Goal: Task Accomplishment & Management: Use online tool/utility

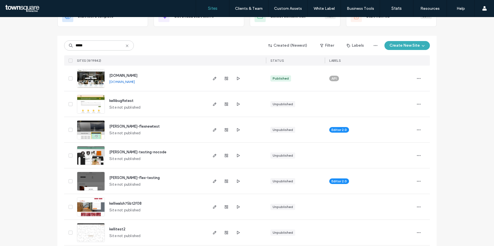
scroll to position [46, 0]
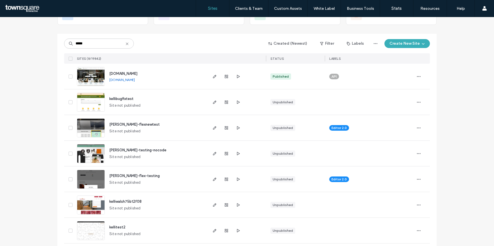
type input "*****"
click at [126, 125] on span "kelli-flexnewtest" at bounding box center [134, 124] width 51 height 4
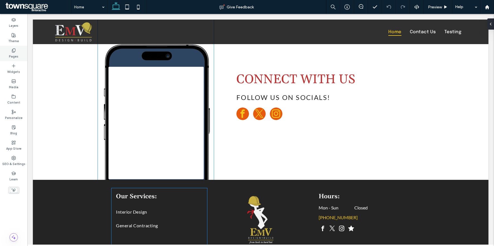
click at [16, 54] on label "Pages" at bounding box center [13, 56] width 9 height 6
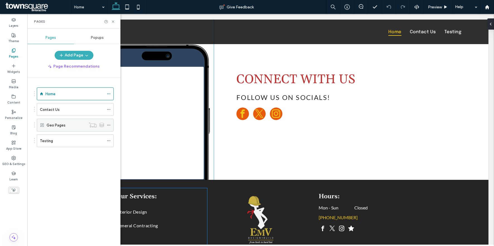
click at [109, 125] on icon at bounding box center [109, 125] width 4 height 4
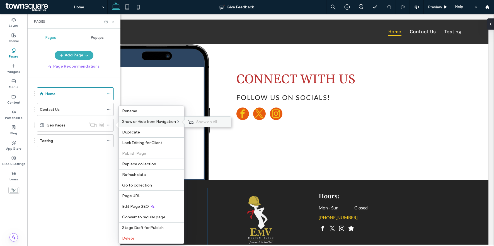
click at [197, 122] on span "Show on All" at bounding box center [206, 121] width 21 height 5
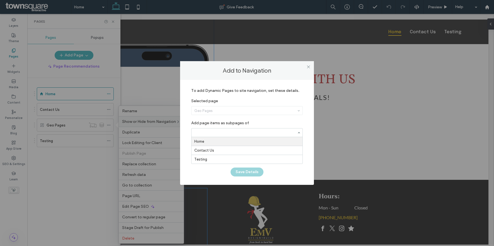
click at [304, 122] on div "To add Dynamic Pages to site navigation, set these details. Selected page Geo P…" at bounding box center [247, 123] width 117 height 76
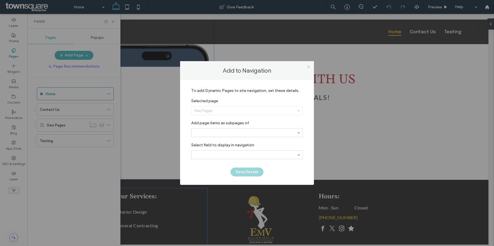
click at [308, 67] on use at bounding box center [308, 66] width 3 height 3
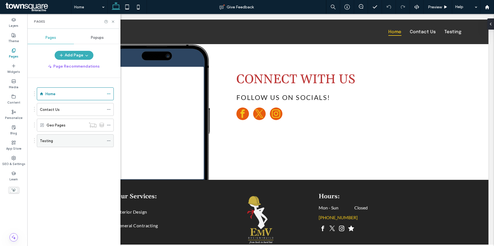
click at [59, 141] on div "Testing" at bounding box center [72, 141] width 64 height 6
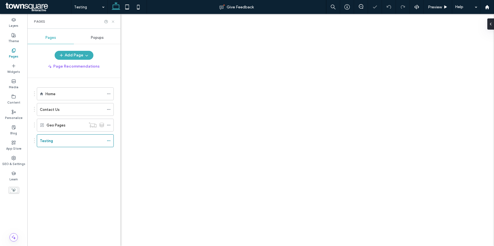
click at [112, 21] on icon at bounding box center [113, 22] width 4 height 4
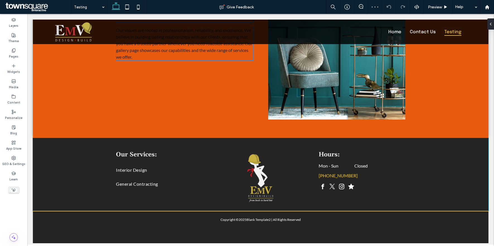
scroll to position [433, 0]
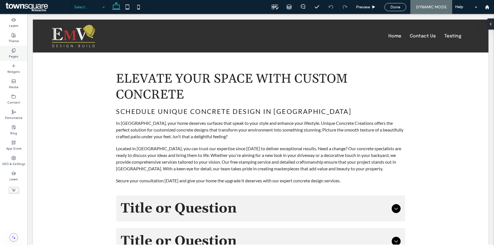
click at [15, 51] on icon at bounding box center [13, 50] width 4 height 4
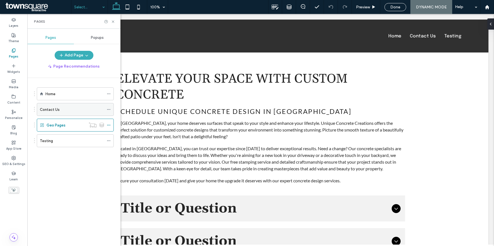
click at [59, 112] on div "Contact Us" at bounding box center [72, 110] width 64 height 6
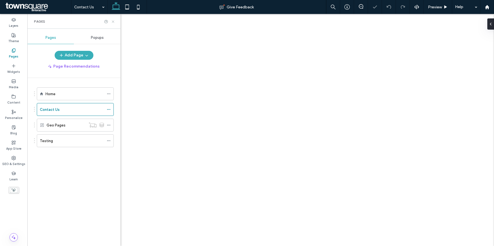
click at [112, 20] on icon at bounding box center [113, 22] width 4 height 4
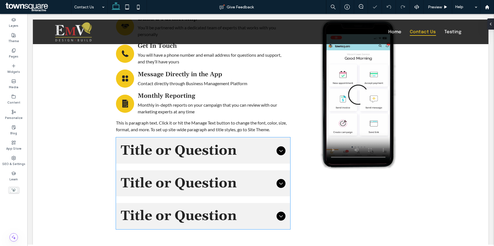
scroll to position [566, 0]
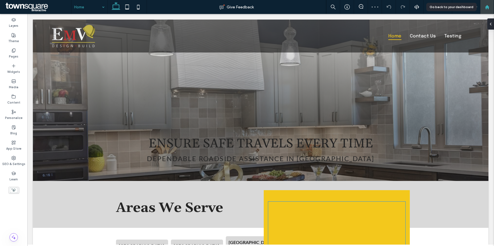
click at [490, 7] on div at bounding box center [487, 7] width 13 height 5
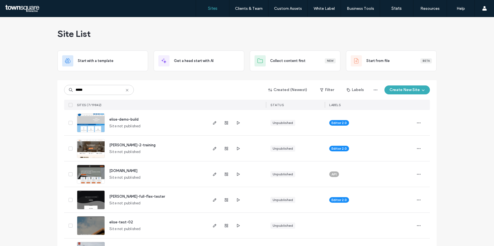
click at [98, 91] on input "*****" at bounding box center [99, 90] width 70 height 10
type input "*****"
click at [133, 120] on span "elise-demo-build" at bounding box center [123, 119] width 29 height 4
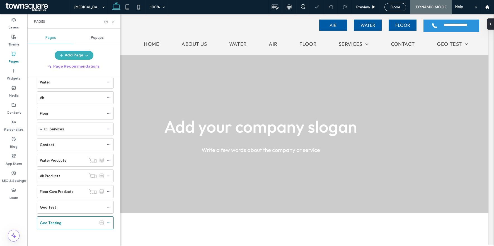
click at [66, 208] on div "Geo Test" at bounding box center [72, 207] width 64 height 6
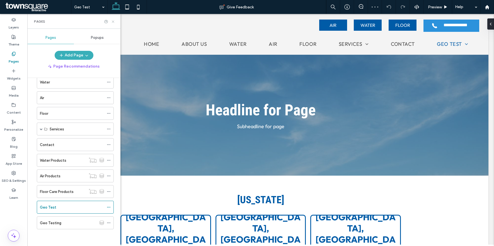
click at [113, 21] on use at bounding box center [113, 21] width 2 height 2
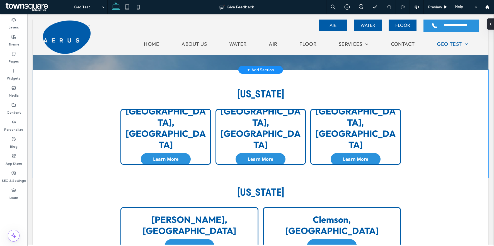
scroll to position [115, 0]
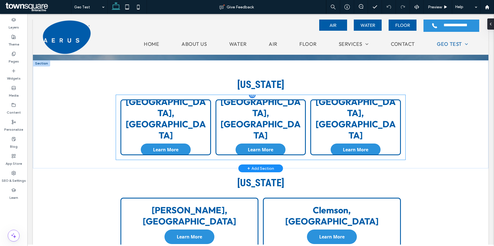
click at [258, 107] on link at bounding box center [261, 127] width 90 height 56
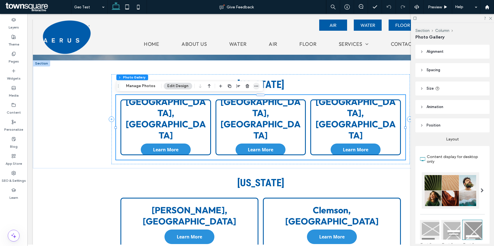
click at [254, 87] on icon "button" at bounding box center [256, 86] width 4 height 4
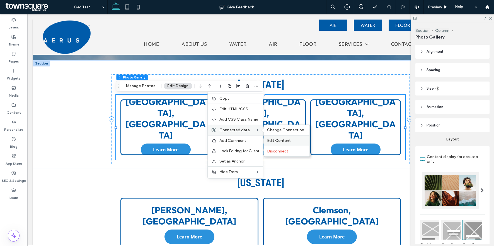
click at [280, 142] on span "Edit Content" at bounding box center [279, 140] width 24 height 5
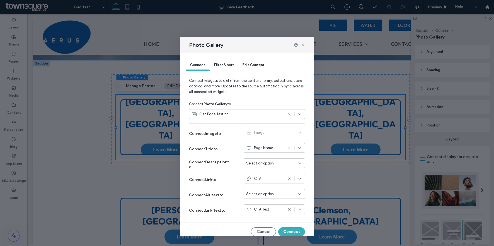
click at [226, 68] on div "Filter & sort" at bounding box center [224, 65] width 28 height 11
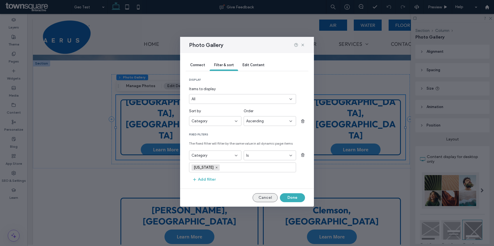
click at [270, 198] on button "Cancel" at bounding box center [265, 197] width 25 height 9
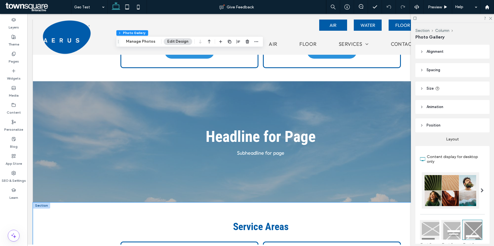
scroll to position [300, 0]
click at [414, 18] on icon at bounding box center [415, 18] width 4 height 4
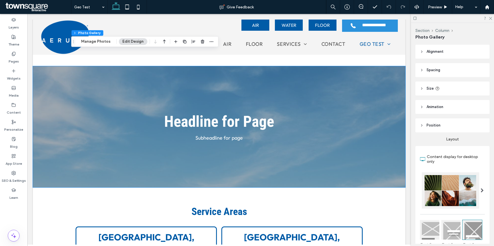
scroll to position [346, 0]
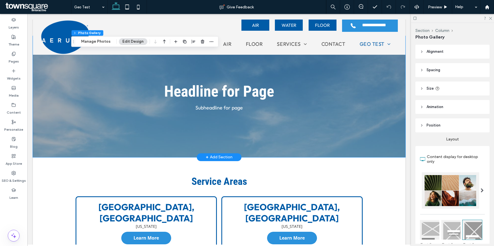
click at [60, 106] on div "Headline for Page Subheadline for page" at bounding box center [219, 96] width 335 height 121
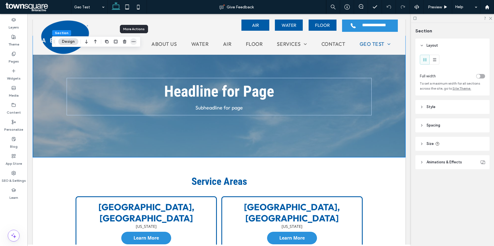
click at [133, 42] on icon "button" at bounding box center [133, 41] width 4 height 4
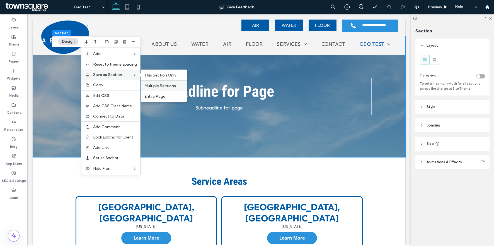
click at [167, 88] on div "Multiple Sections" at bounding box center [164, 85] width 46 height 11
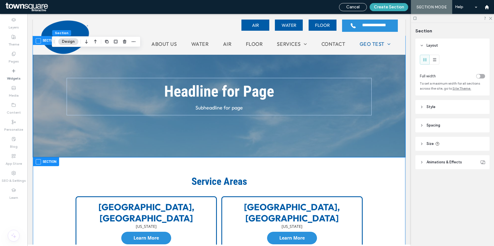
click at [52, 169] on div "Headline for Page Subheadline for page Section + Add Section Georgia Norco,GA L…" at bounding box center [219, 52] width 373 height 686
click at [39, 160] on span at bounding box center [38, 161] width 5 height 5
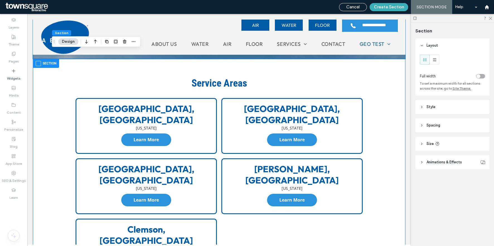
scroll to position [456, 0]
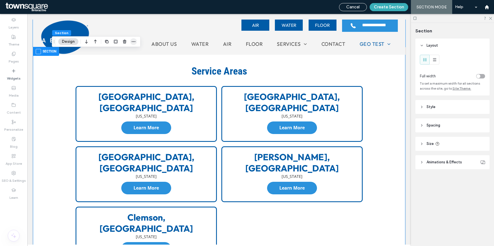
click at [134, 40] on icon "button" at bounding box center [133, 41] width 4 height 4
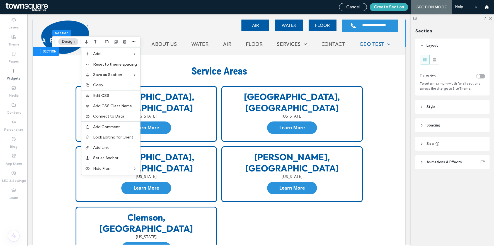
click at [134, 44] on span "button" at bounding box center [133, 41] width 7 height 7
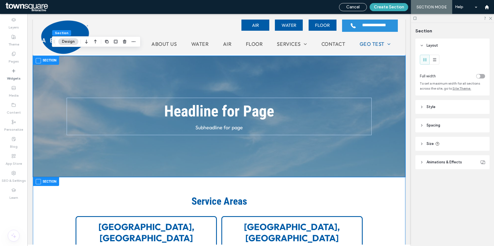
scroll to position [324, 0]
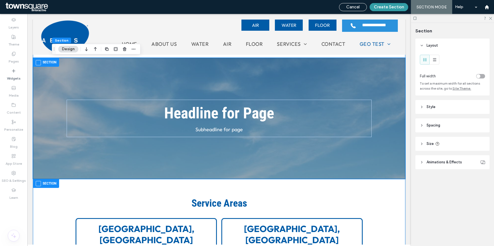
click at [385, 6] on button "Create Section" at bounding box center [389, 7] width 39 height 8
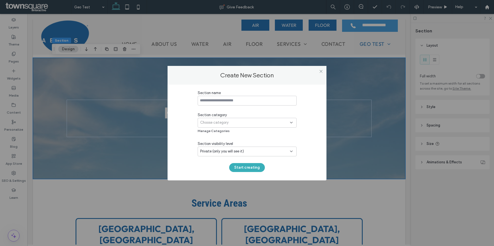
click at [243, 99] on input at bounding box center [247, 101] width 99 height 10
type input "*"
type input "**********"
click at [255, 120] on div "Choose category" at bounding box center [245, 123] width 90 height 6
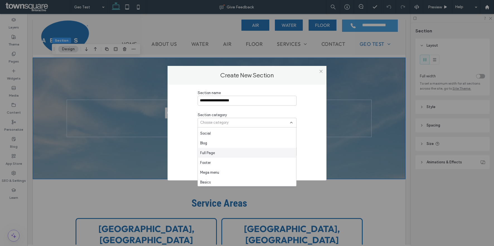
scroll to position [275, 0]
click at [233, 156] on div "Full Page" at bounding box center [247, 160] width 99 height 10
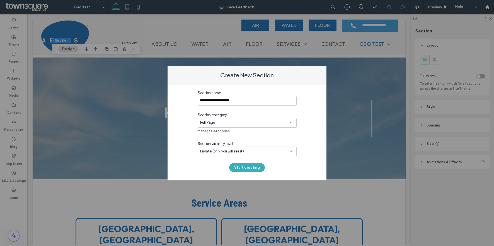
click at [232, 151] on span "Private (only you will see it)" at bounding box center [222, 151] width 44 height 6
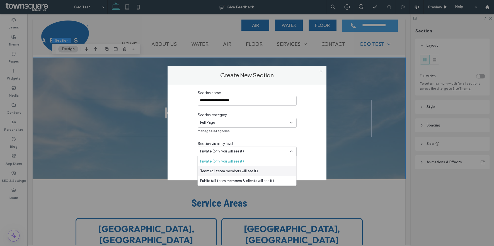
click at [225, 172] on span "Team (all team members will see it)" at bounding box center [229, 171] width 58 height 6
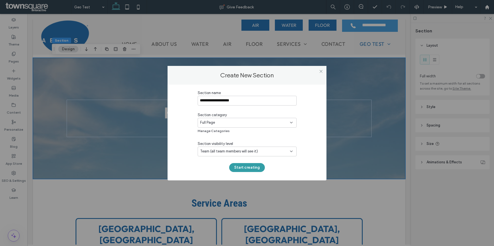
click at [252, 167] on button "Start creating" at bounding box center [247, 167] width 36 height 9
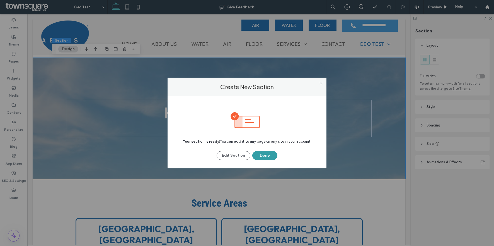
click at [272, 154] on button "Done" at bounding box center [265, 155] width 25 height 9
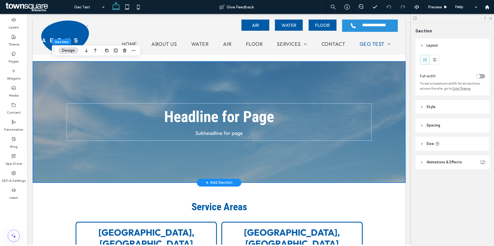
scroll to position [321, 0]
click at [222, 184] on div "+ Add Section" at bounding box center [219, 182] width 27 height 6
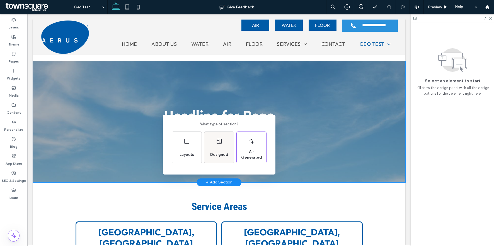
click at [221, 137] on div "Designed" at bounding box center [220, 147] width 30 height 31
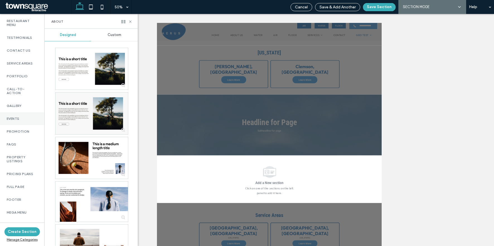
scroll to position [250, 0]
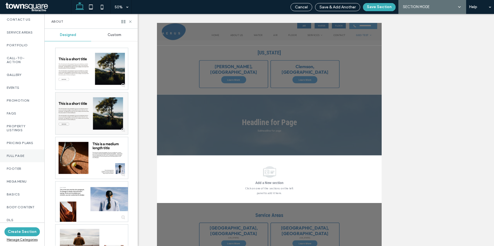
click at [18, 158] on label "Full Page" at bounding box center [22, 156] width 31 height 4
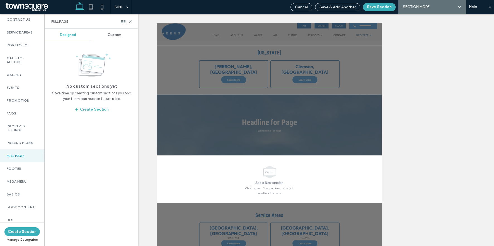
click at [112, 38] on div "Custom" at bounding box center [114, 35] width 47 height 12
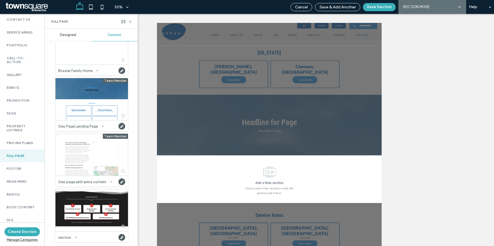
scroll to position [0, 0]
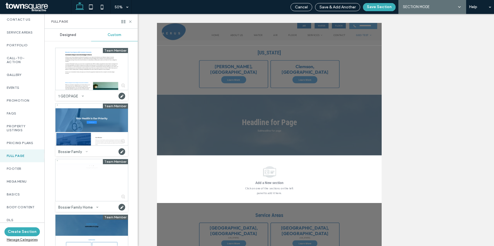
click at [86, 150] on icon at bounding box center [87, 151] width 2 height 2
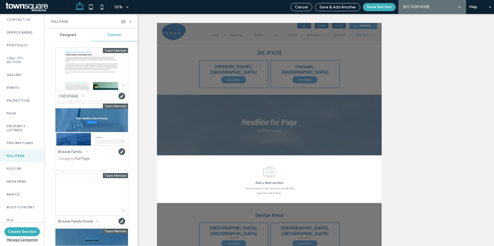
click at [86, 150] on icon at bounding box center [87, 151] width 2 height 2
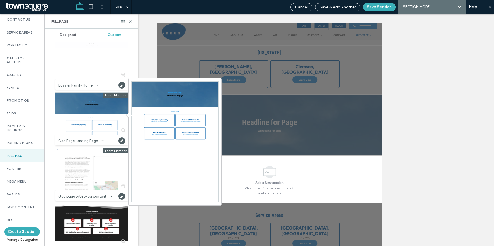
scroll to position [136, 0]
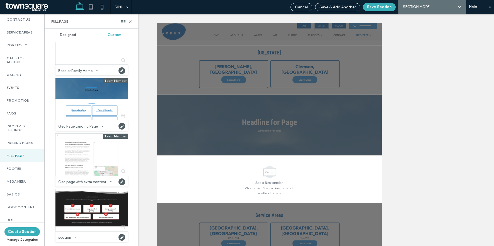
click at [75, 237] on use at bounding box center [76, 237] width 2 height 1
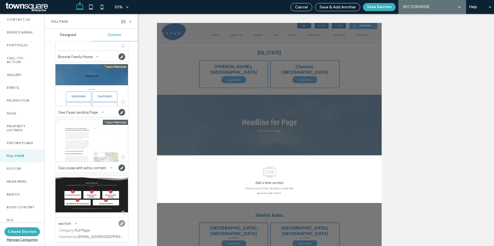
click at [120, 225] on use at bounding box center [122, 223] width 7 height 7
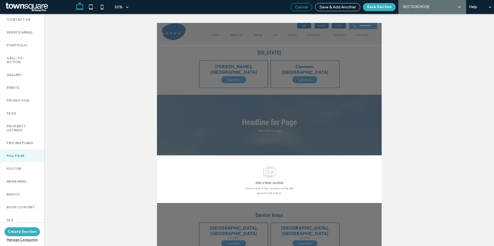
click at [307, 6] on span "Cancel" at bounding box center [301, 7] width 13 height 5
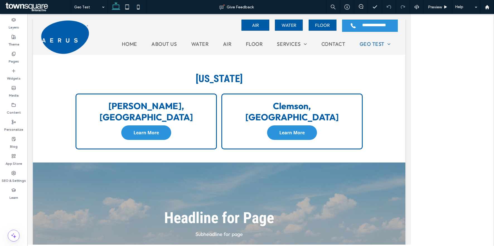
scroll to position [321, 0]
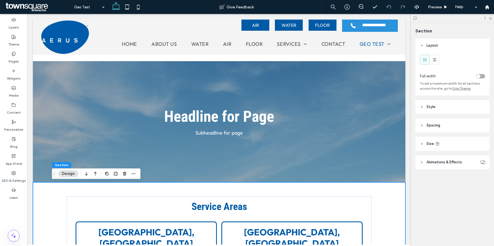
scroll to position [0, 0]
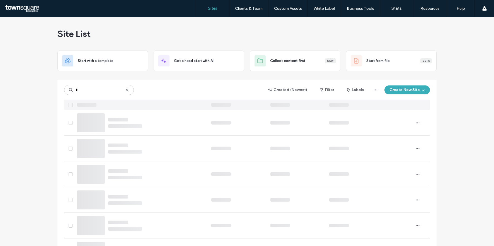
type input "*"
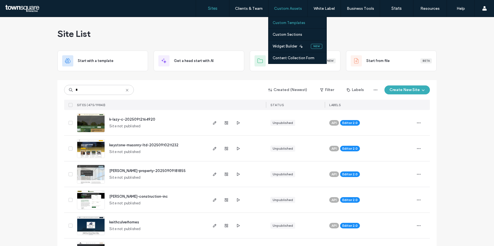
click at [292, 25] on link "Custom Templates" at bounding box center [300, 22] width 54 height 11
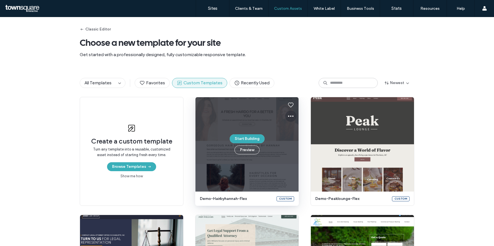
click at [291, 115] on icon at bounding box center [291, 116] width 7 height 7
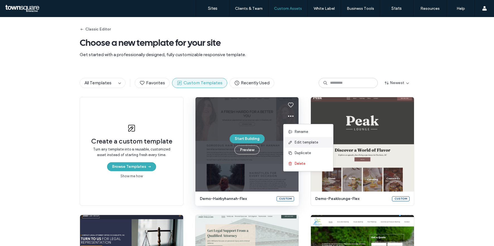
click at [296, 142] on span "Edit template" at bounding box center [306, 143] width 23 height 6
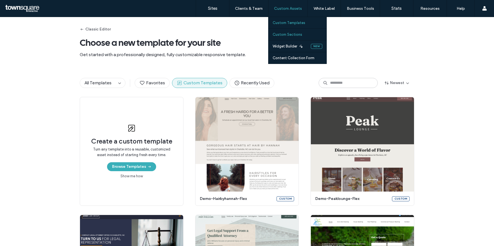
click at [289, 35] on label "Custom Sections" at bounding box center [288, 34] width 30 height 4
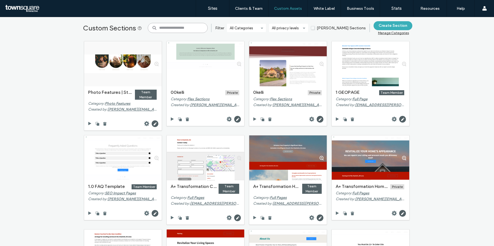
click at [179, 26] on input at bounding box center [178, 28] width 60 height 10
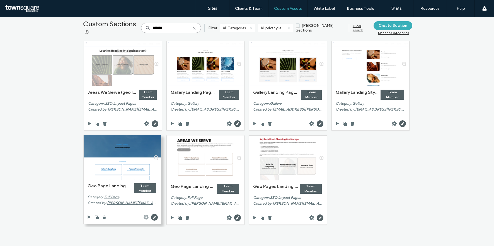
type input "*******"
click at [144, 217] on icon at bounding box center [146, 217] width 6 height 6
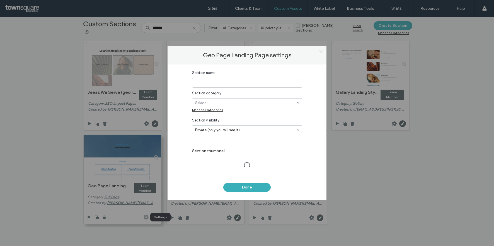
type input "**********"
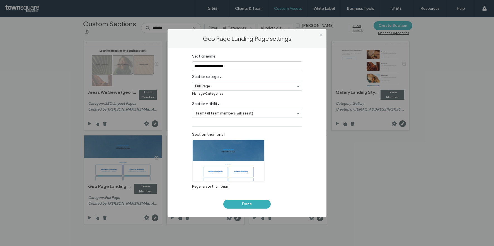
click at [321, 36] on icon at bounding box center [321, 35] width 4 height 4
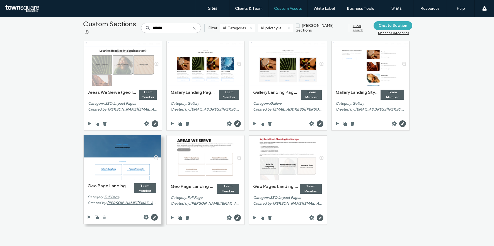
click at [103, 217] on use at bounding box center [104, 217] width 3 height 4
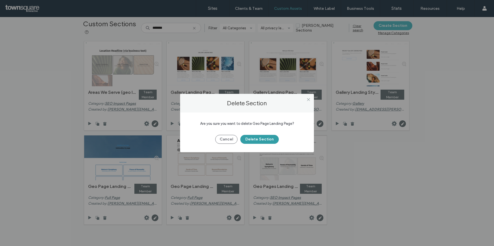
click at [260, 137] on button "Delete Section" at bounding box center [260, 139] width 39 height 9
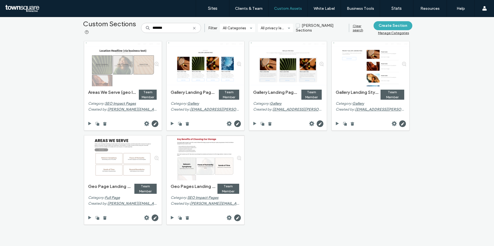
click at [324, 179] on div "Areas We Serve (geo landing page) Team Member Category: SEO Impact Pages Create…" at bounding box center [247, 133] width 331 height 188
click at [253, 170] on div "Areas We Serve (geo landing page) Team Member Category: SEO Impact Pages Create…" at bounding box center [247, 133] width 331 height 188
click at [254, 172] on div "Areas We Serve (geo landing page) Team Member Category: SEO Impact Pages Create…" at bounding box center [247, 133] width 331 height 188
click at [154, 157] on div at bounding box center [156, 157] width 10 height 45
click at [323, 186] on div "Areas We Serve (geo landing page) Team Member Category: SEO Impact Pages Create…" at bounding box center [247, 133] width 331 height 188
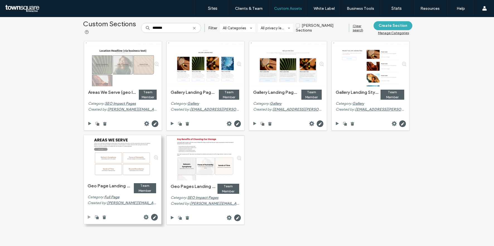
click at [87, 217] on icon at bounding box center [89, 217] width 4 height 4
click at [432, 186] on div "Custom Sections ******* Filter All Categories All privacy levels Duda Sections …" at bounding box center [247, 131] width 494 height 229
click at [467, 124] on div "Custom Sections ******* Filter All Categories All privacy levels Duda Sections …" at bounding box center [247, 131] width 494 height 229
click at [459, 137] on div "Custom Sections ******* Filter All Categories All privacy levels Duda Sections …" at bounding box center [247, 131] width 494 height 229
click at [324, 149] on div "Areas We Serve (geo landing page) Team Member Category: SEO Impact Pages Create…" at bounding box center [247, 133] width 331 height 188
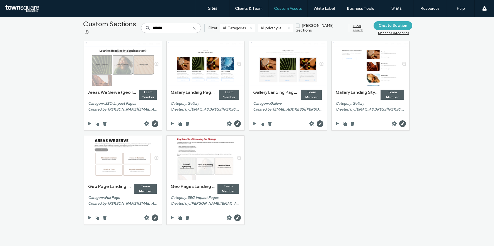
click at [324, 149] on div "Areas We Serve (geo landing page) Team Member Category: SEO Impact Pages Create…" at bounding box center [247, 133] width 331 height 188
click at [309, 183] on div "Areas We Serve (geo landing page) Team Member Category: SEO Impact Pages Create…" at bounding box center [247, 133] width 331 height 188
click at [302, 187] on div "Areas We Serve (geo landing page) Team Member Category: SEO Impact Pages Create…" at bounding box center [247, 133] width 331 height 188
click at [296, 189] on div "Areas We Serve (geo landing page) Team Member Category: SEO Impact Pages Create…" at bounding box center [247, 133] width 331 height 188
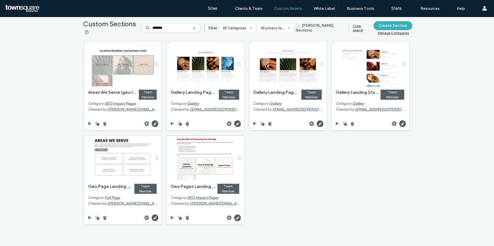
click at [296, 189] on div "Areas We Serve (geo landing page) Team Member Category: SEO Impact Pages Create…" at bounding box center [247, 133] width 331 height 188
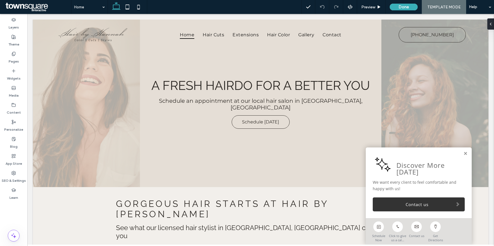
click at [15, 107] on icon at bounding box center [13, 105] width 4 height 4
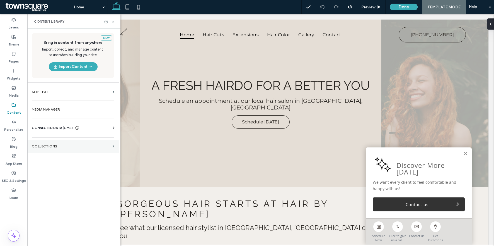
click at [56, 148] on label "Collections" at bounding box center [71, 146] width 79 height 4
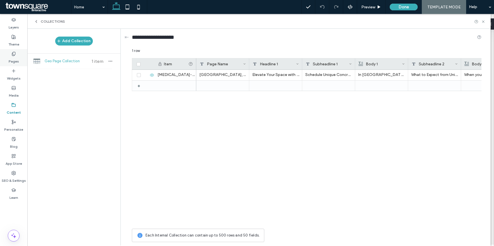
click at [8, 60] on div "Pages" at bounding box center [13, 57] width 27 height 17
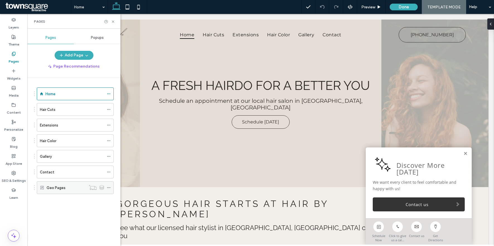
click at [60, 186] on label "Geo Pages" at bounding box center [56, 188] width 19 height 10
click at [71, 189] on div "Geo Pages" at bounding box center [66, 188] width 39 height 6
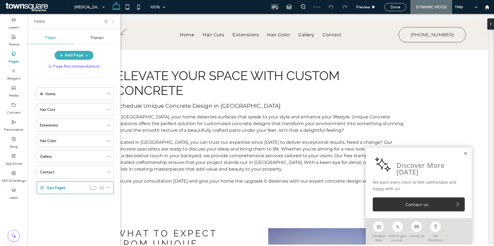
click at [113, 22] on icon at bounding box center [113, 22] width 4 height 4
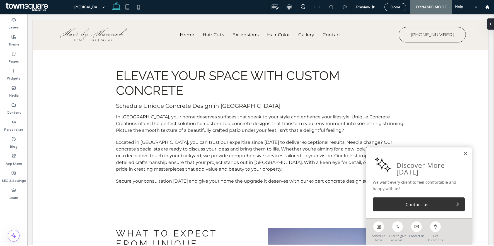
click at [466, 155] on link at bounding box center [466, 153] width 4 height 5
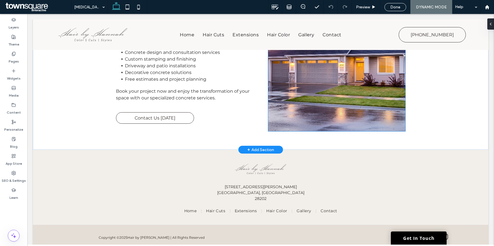
scroll to position [282, 0]
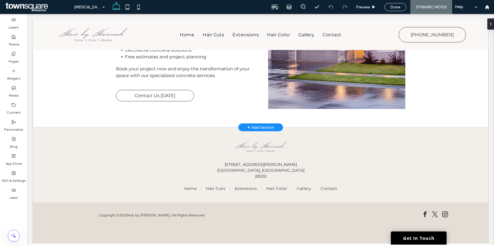
click at [257, 130] on div "+ Add Section" at bounding box center [261, 127] width 27 height 6
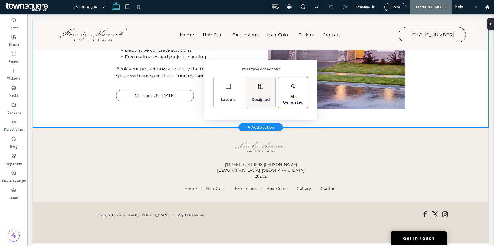
click at [249, 84] on div "Designed" at bounding box center [261, 92] width 30 height 31
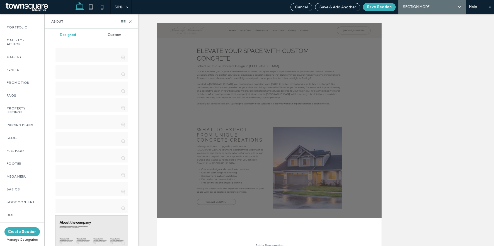
scroll to position [269, 0]
click at [20, 152] on label "Full Page" at bounding box center [22, 150] width 31 height 4
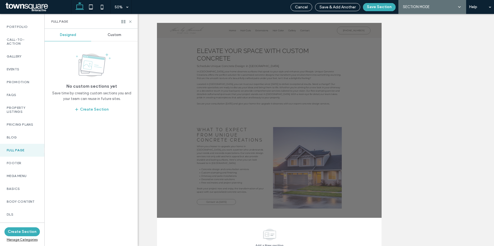
click at [112, 36] on span "Custom" at bounding box center [115, 35] width 14 height 4
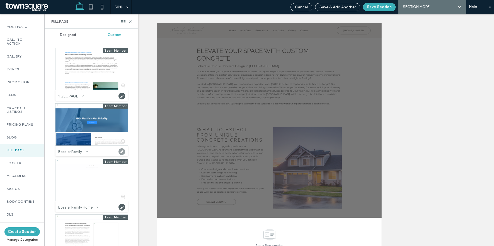
scroll to position [4, 0]
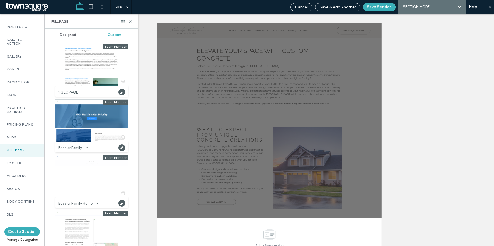
click at [82, 92] on icon at bounding box center [83, 92] width 2 height 2
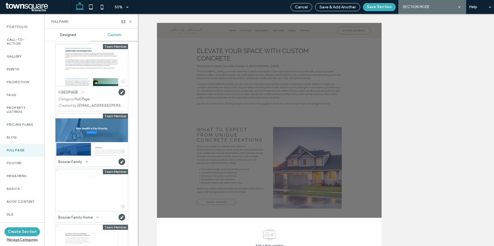
click at [82, 92] on use at bounding box center [83, 92] width 2 height 1
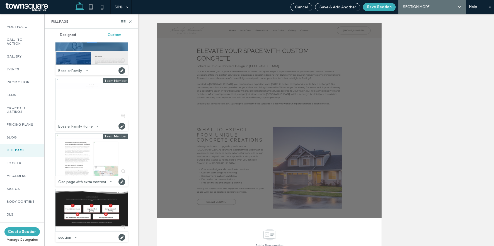
scroll to position [0, 0]
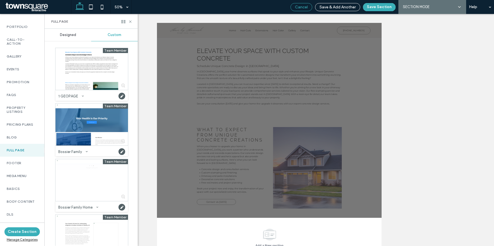
click at [302, 9] on div "Cancel" at bounding box center [302, 7] width 22 height 8
click at [302, 8] on span "Cancel" at bounding box center [301, 7] width 13 height 5
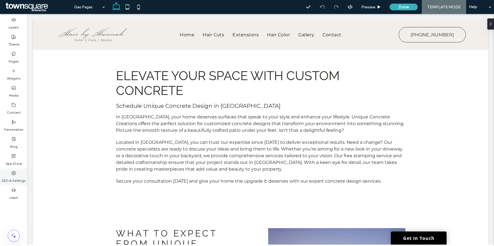
click at [16, 175] on div "SEO & Settings" at bounding box center [13, 176] width 27 height 17
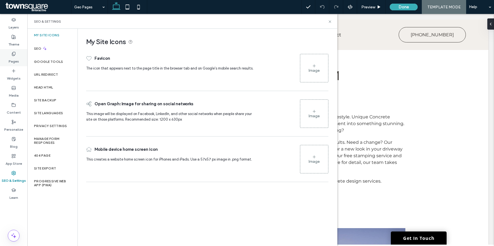
click at [15, 57] on label "Pages" at bounding box center [14, 60] width 10 height 8
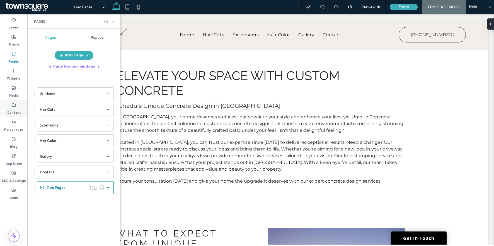
click at [20, 109] on div "Content" at bounding box center [13, 108] width 27 height 17
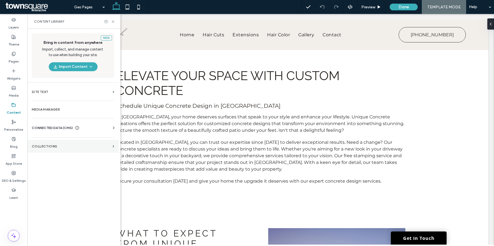
click at [88, 145] on label "Collections" at bounding box center [71, 146] width 79 height 4
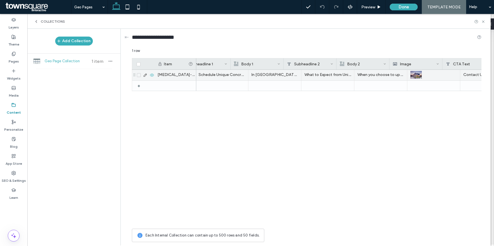
scroll to position [0, 133]
click at [209, 74] on div "Schedule Unique Concrete Design in Norco" at bounding box center [196, 75] width 53 height 11
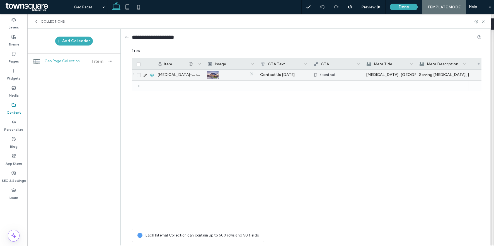
scroll to position [0, 310]
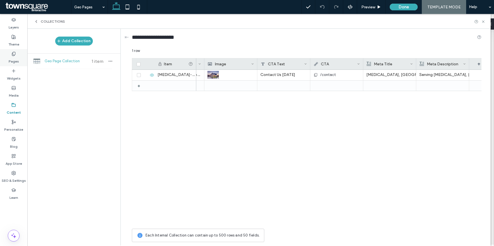
click at [8, 57] on div "Pages" at bounding box center [13, 57] width 27 height 17
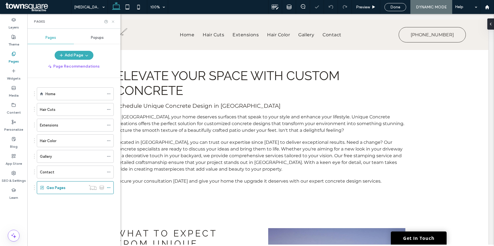
click at [114, 22] on icon at bounding box center [113, 22] width 4 height 4
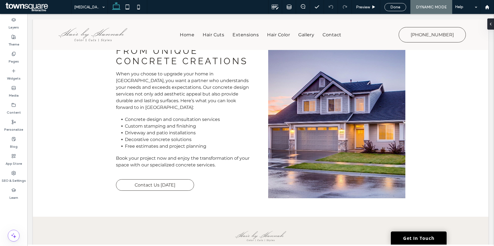
scroll to position [194, 0]
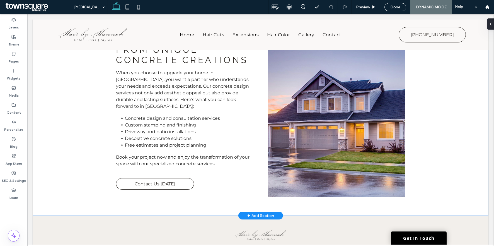
click at [261, 214] on div "+ Add Section" at bounding box center [261, 215] width 27 height 6
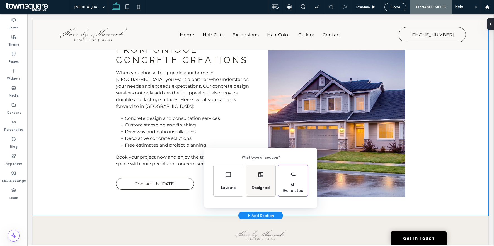
click at [261, 177] on icon at bounding box center [261, 174] width 7 height 7
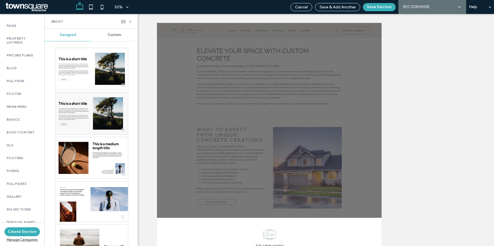
scroll to position [385, 0]
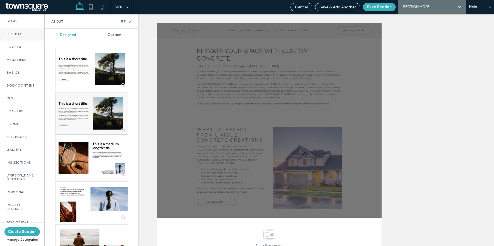
click at [26, 40] on div "Full Page" at bounding box center [22, 34] width 44 height 13
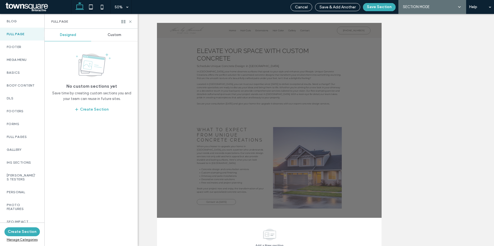
click at [112, 31] on div "Custom" at bounding box center [114, 35] width 47 height 12
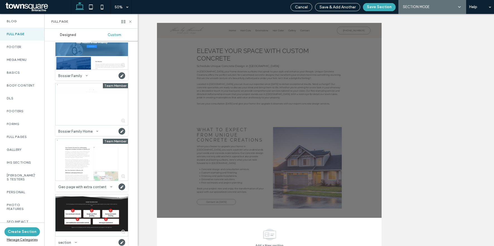
scroll to position [81, 0]
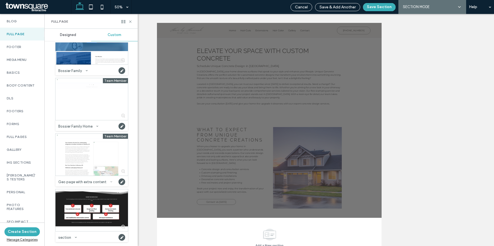
click at [110, 182] on icon at bounding box center [111, 182] width 2 height 2
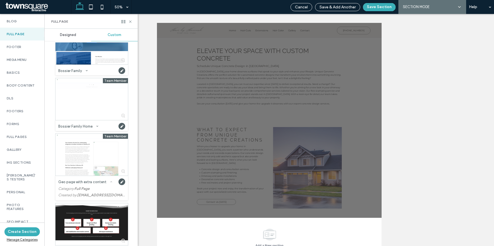
click at [110, 182] on icon at bounding box center [111, 182] width 2 height 2
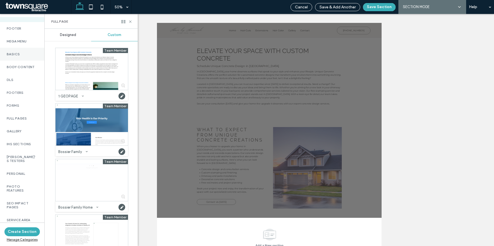
scroll to position [410, 0]
click at [24, 116] on label "Full Pages" at bounding box center [22, 118] width 31 height 4
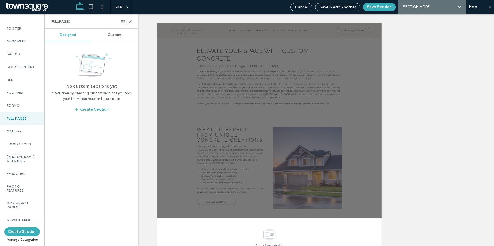
click at [119, 34] on span "Custom" at bounding box center [115, 35] width 14 height 4
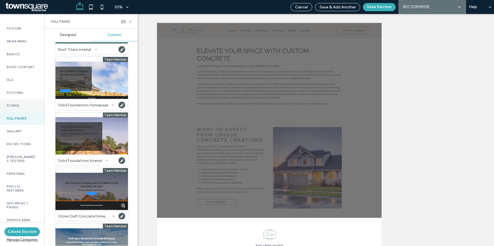
scroll to position [0, 0]
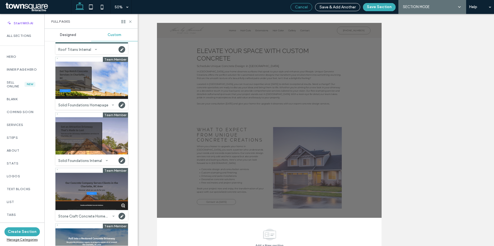
click at [296, 9] on span "Cancel" at bounding box center [301, 7] width 13 height 5
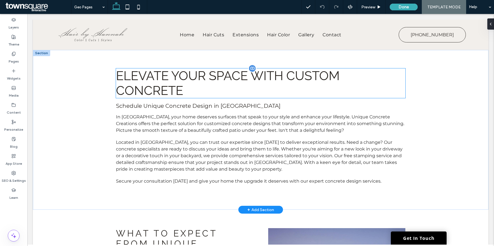
click at [125, 96] on span "Elevate Your Space with Custom Concrete" at bounding box center [228, 83] width 224 height 30
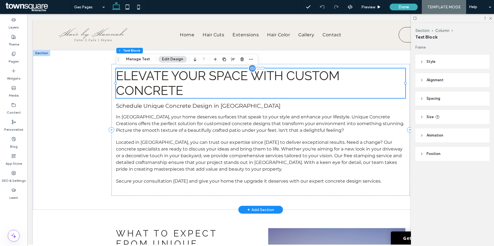
click at [145, 90] on span "Elevate Your Space with Custom Concrete" at bounding box center [228, 83] width 224 height 30
click at [145, 90] on div "Elevate Your Space with Custom Concrete Schedule Unique Concrete Design in Norc…" at bounding box center [261, 130] width 298 height 132
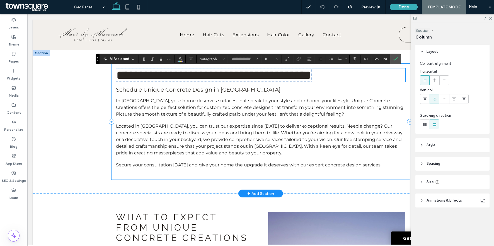
type input "*******"
type input "**"
click at [395, 60] on icon "Confirm" at bounding box center [396, 59] width 4 height 4
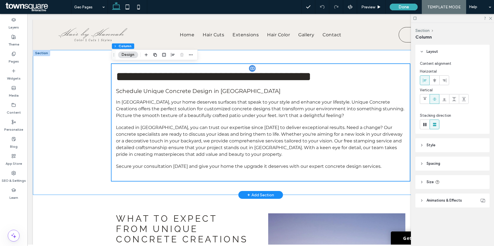
click at [86, 134] on div "**********" at bounding box center [261, 122] width 456 height 145
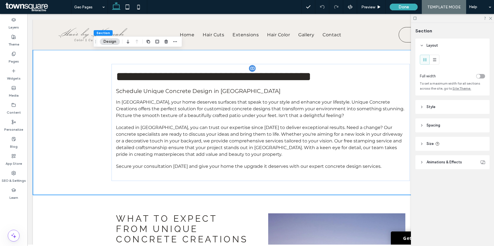
click at [415, 18] on icon at bounding box center [415, 18] width 4 height 4
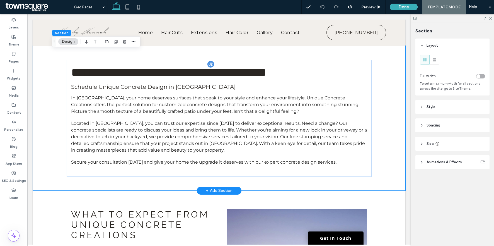
click at [394, 121] on div "**********" at bounding box center [219, 118] width 373 height 145
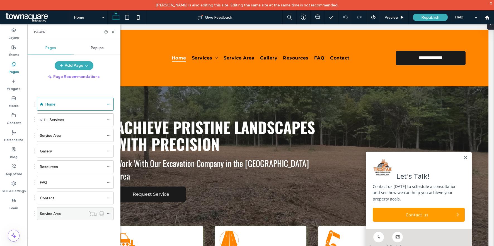
click at [56, 209] on div "Service Area" at bounding box center [63, 213] width 46 height 12
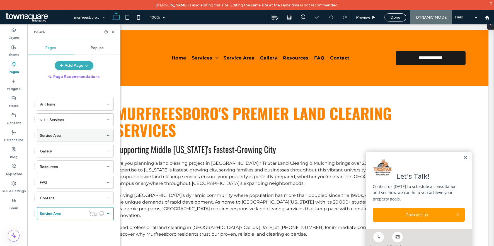
click at [76, 138] on div "Service Area" at bounding box center [72, 135] width 64 height 12
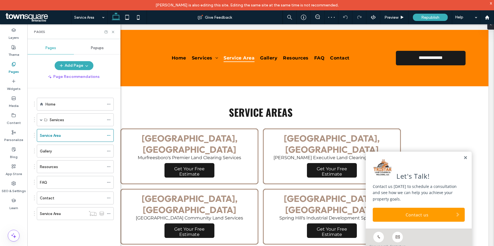
click at [112, 35] on div "Pages" at bounding box center [73, 31] width 93 height 15
click at [113, 33] on icon at bounding box center [113, 32] width 4 height 4
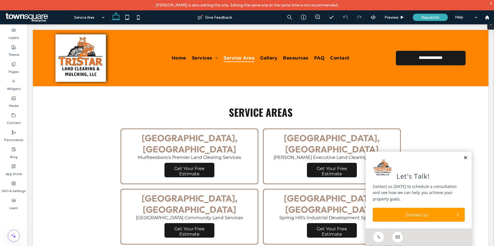
click at [467, 158] on link at bounding box center [466, 157] width 4 height 5
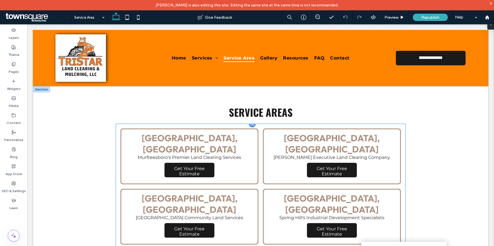
click at [283, 172] on link at bounding box center [332, 156] width 138 height 56
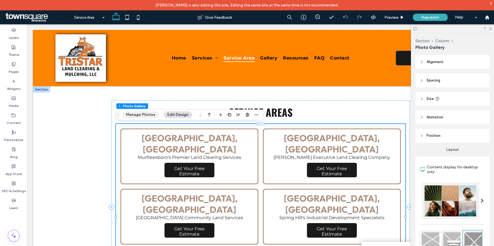
click at [141, 117] on button "Manage Photos" at bounding box center [140, 114] width 37 height 7
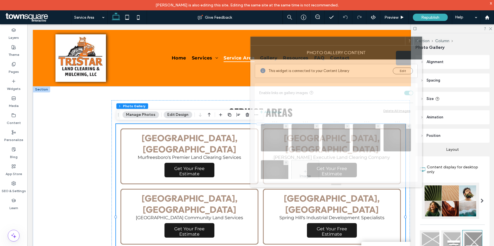
drag, startPoint x: 387, startPoint y: 54, endPoint x: 320, endPoint y: 43, distance: 67.3
click at [320, 43] on div at bounding box center [328, 41] width 155 height 8
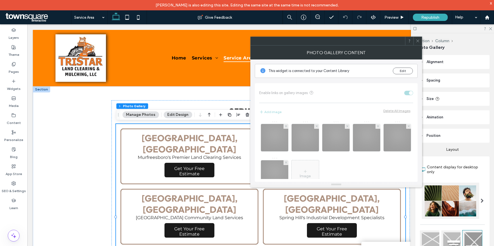
click at [419, 40] on icon at bounding box center [418, 41] width 4 height 4
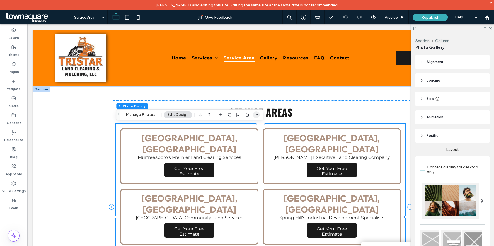
click at [256, 115] on use "button" at bounding box center [257, 114] width 4 height 1
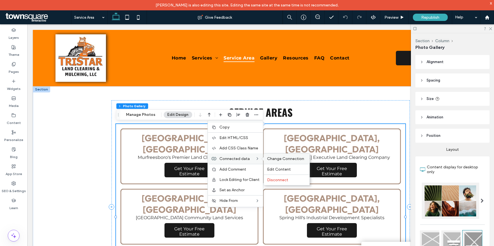
click at [276, 158] on span "Change Connection" at bounding box center [285, 158] width 37 height 5
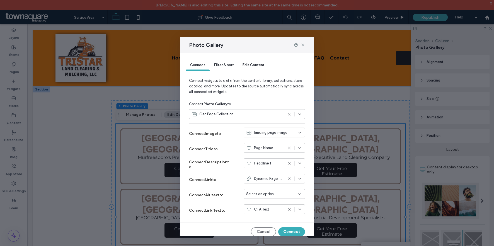
scroll to position [5, 0]
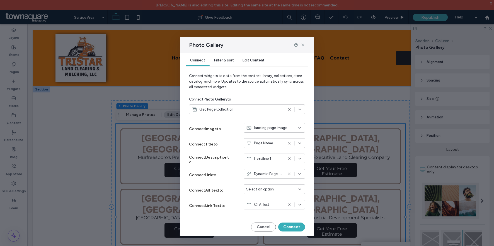
click at [289, 158] on use at bounding box center [289, 158] width 3 height 3
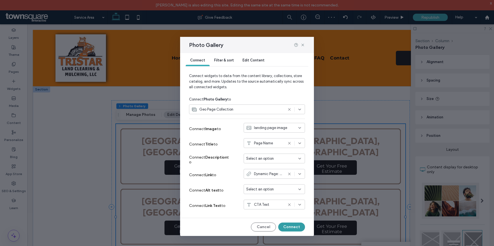
click at [294, 226] on button "Connect" at bounding box center [291, 226] width 27 height 9
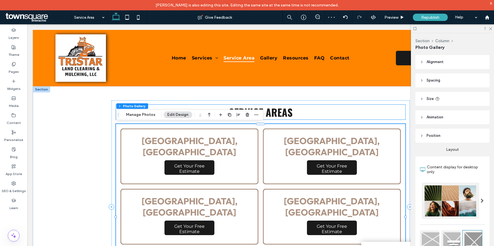
click at [351, 117] on h3 "Service Areas" at bounding box center [260, 112] width 289 height 15
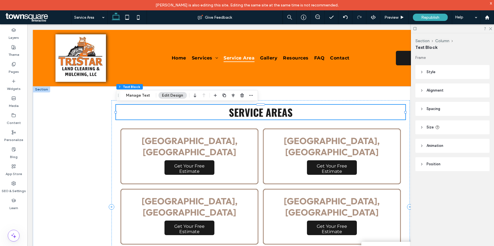
click at [264, 111] on span "Service Areas" at bounding box center [261, 112] width 64 height 15
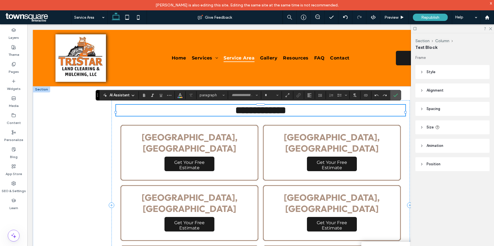
type input "******"
click at [224, 96] on icon "Styles" at bounding box center [224, 95] width 2 height 2
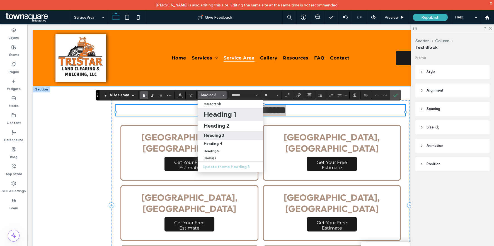
click at [217, 113] on h1 "Heading 1" at bounding box center [220, 114] width 32 height 9
type input "**"
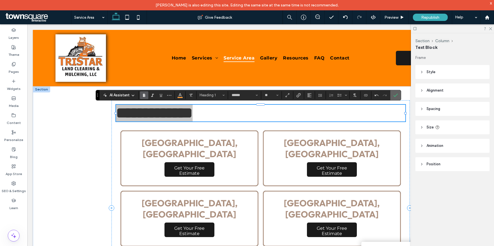
click at [396, 95] on use "Confirm" at bounding box center [396, 94] width 4 height 3
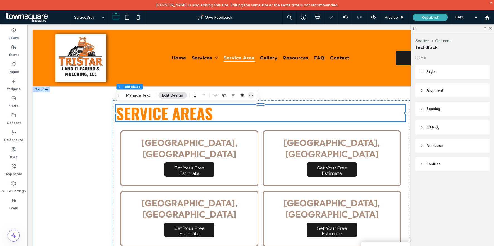
click at [251, 96] on icon "button" at bounding box center [251, 95] width 4 height 4
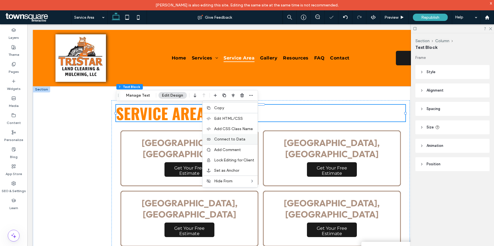
click at [235, 138] on span "Connect to Data" at bounding box center [229, 139] width 31 height 5
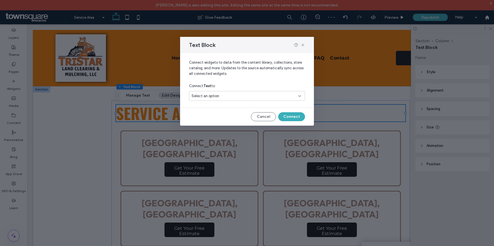
click at [268, 98] on div "Select an option" at bounding box center [244, 96] width 104 height 6
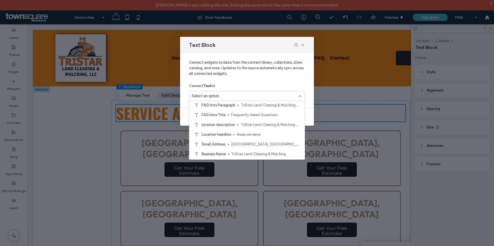
scroll to position [30, 0]
click at [258, 134] on span "Areas we serve" at bounding box center [269, 134] width 64 height 6
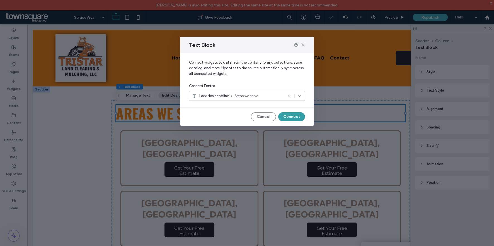
click at [294, 117] on button "Connect" at bounding box center [291, 116] width 27 height 9
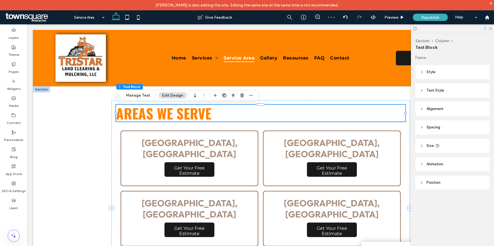
click at [223, 96] on icon "button" at bounding box center [224, 95] width 4 height 4
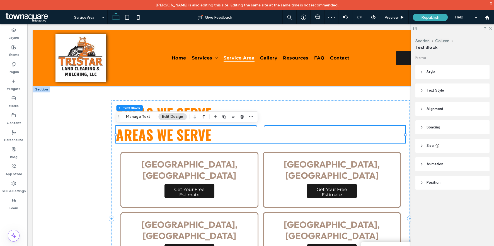
click at [209, 132] on div "Areas we serve" at bounding box center [260, 134] width 289 height 17
click at [187, 135] on div "Areas we serve" at bounding box center [260, 134] width 289 height 17
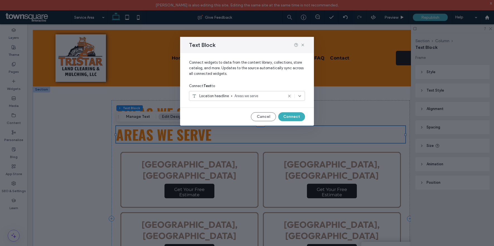
click at [300, 98] on div "Location headline Areas we serve" at bounding box center [247, 96] width 116 height 10
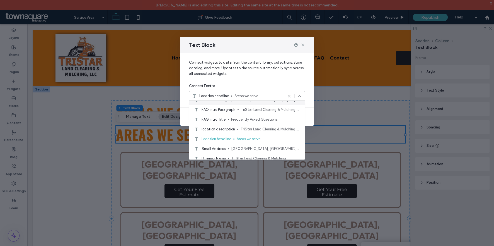
scroll to position [28, 0]
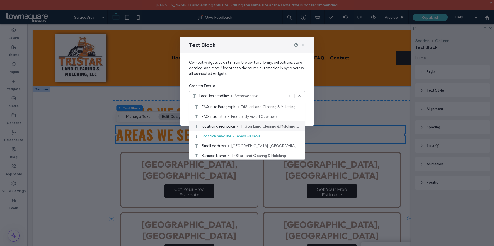
click at [252, 127] on span "TriStar Land Clearing & Mulching provides expert land clearing, excavation, and…" at bounding box center [271, 127] width 60 height 6
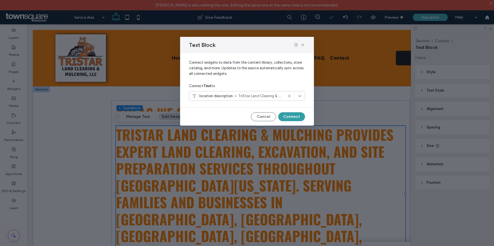
click at [290, 119] on button "Connect" at bounding box center [291, 116] width 27 height 9
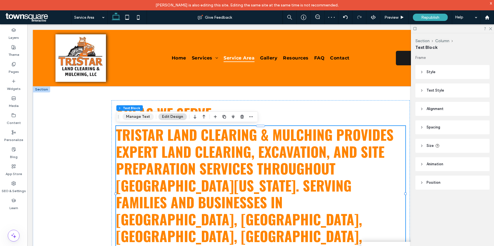
click at [144, 117] on button "Manage Text" at bounding box center [137, 116] width 31 height 7
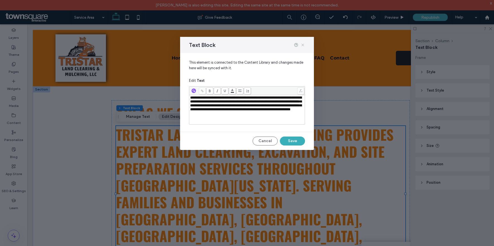
click at [304, 44] on icon at bounding box center [303, 45] width 4 height 4
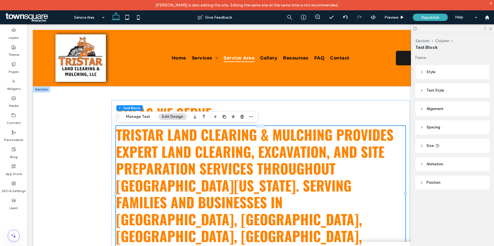
click at [235, 157] on div "TriStar Land Clearing & Mulching provides expert land clearing, excavation, and…" at bounding box center [260, 210] width 289 height 169
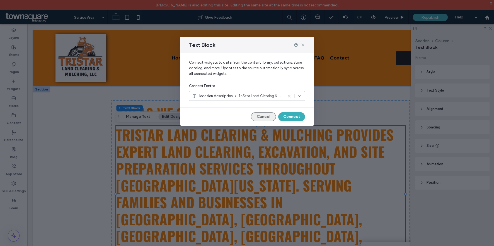
click at [265, 114] on button "Cancel" at bounding box center [263, 116] width 25 height 9
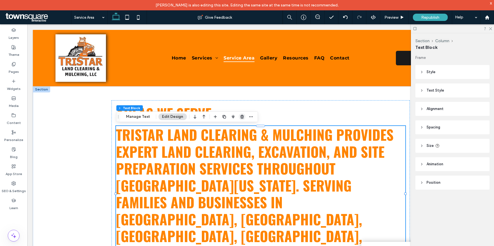
click at [241, 116] on use "button" at bounding box center [242, 117] width 3 height 4
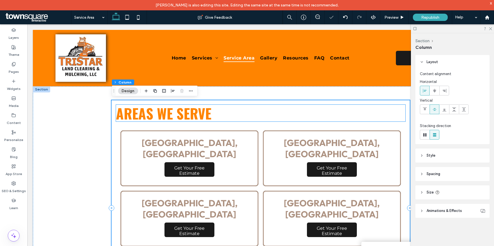
click at [240, 112] on div "Areas we serve" at bounding box center [260, 113] width 289 height 17
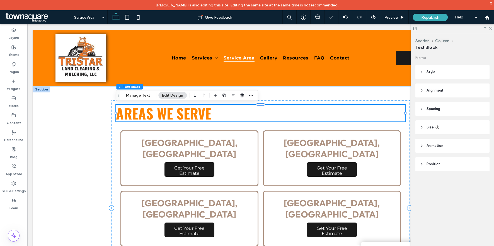
click at [240, 112] on div "Areas we serve" at bounding box center [260, 113] width 289 height 17
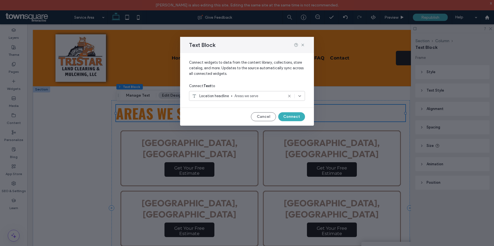
click at [289, 97] on icon at bounding box center [289, 96] width 4 height 4
click at [304, 46] on icon at bounding box center [303, 45] width 4 height 4
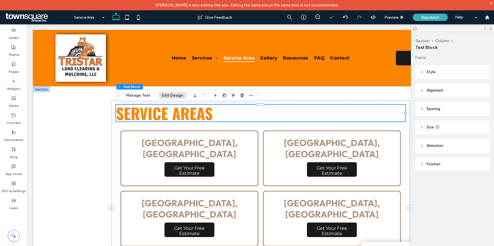
click at [214, 111] on h1 "Service Areas" at bounding box center [260, 113] width 289 height 17
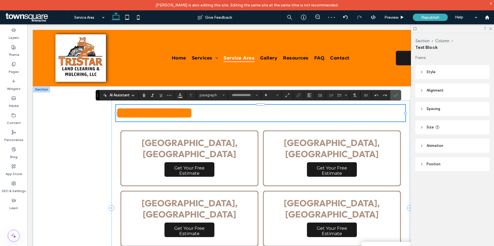
type input "******"
type input "**"
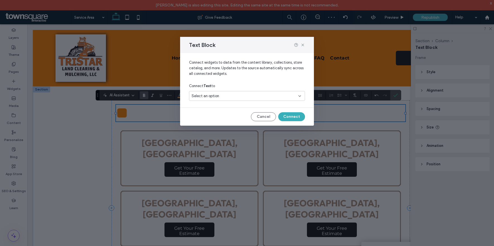
click at [240, 96] on div "Select an option" at bounding box center [244, 96] width 104 height 6
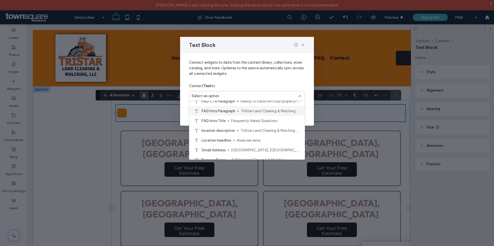
scroll to position [26, 0]
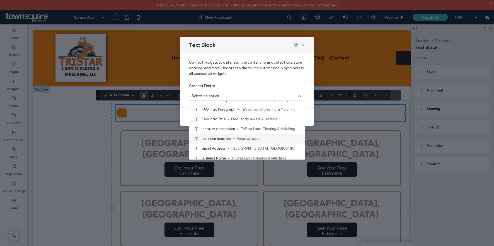
click at [234, 138] on span at bounding box center [234, 138] width 1 height 1
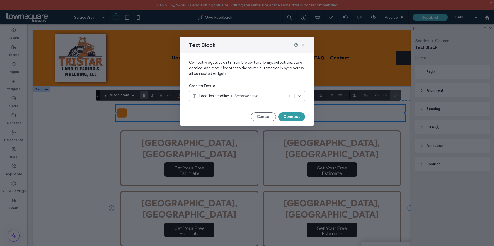
click at [288, 119] on button "Connect" at bounding box center [291, 116] width 27 height 9
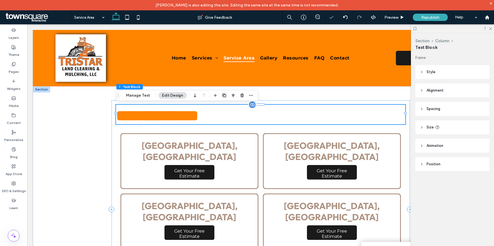
click at [225, 95] on icon "button" at bounding box center [224, 95] width 4 height 4
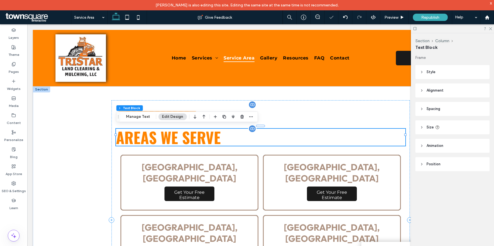
click at [205, 128] on span "Areas we serve" at bounding box center [168, 137] width 105 height 23
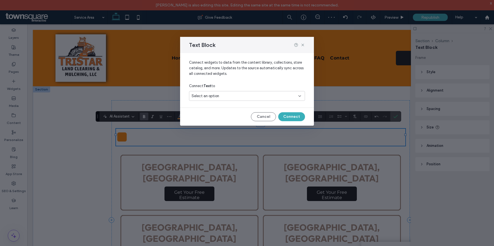
click at [244, 97] on div "Select an option" at bounding box center [244, 96] width 104 height 6
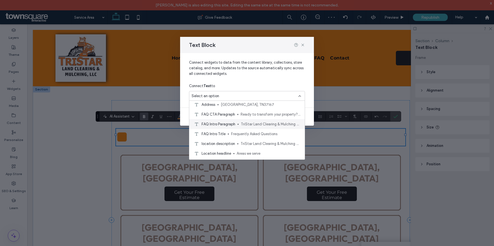
scroll to position [13, 0]
click at [237, 140] on div "location description TriStar Land Clearing & Mulching provides expert land clea…" at bounding box center [247, 142] width 116 height 10
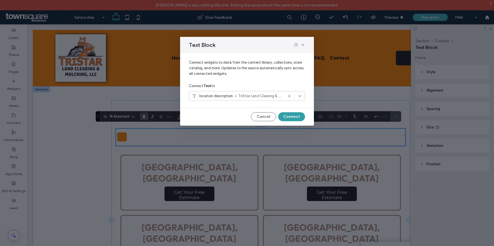
click at [296, 117] on button "Connect" at bounding box center [291, 116] width 27 height 9
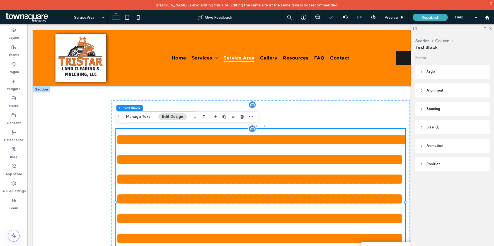
click at [169, 149] on span "**********" at bounding box center [260, 198] width 288 height 133
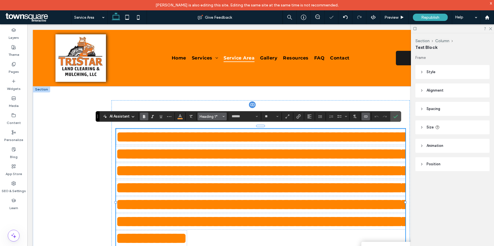
click at [214, 114] on button "Heading 1*" at bounding box center [212, 116] width 29 height 8
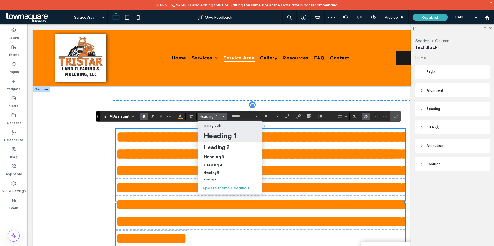
click at [212, 125] on p "paragraph" at bounding box center [212, 125] width 17 height 4
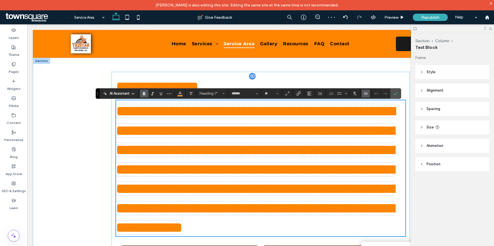
type input "**"
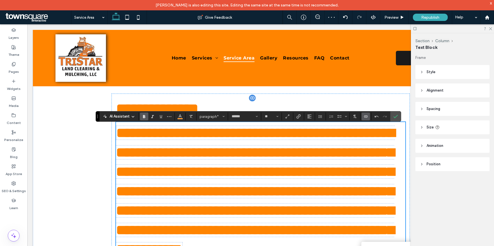
scroll to position [0, 0]
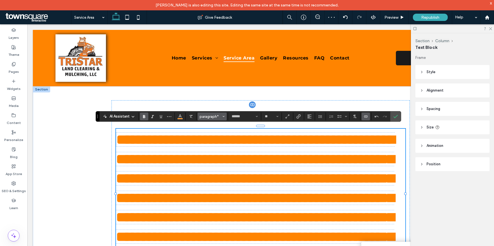
click at [215, 117] on span "paragraph*" at bounding box center [211, 116] width 22 height 4
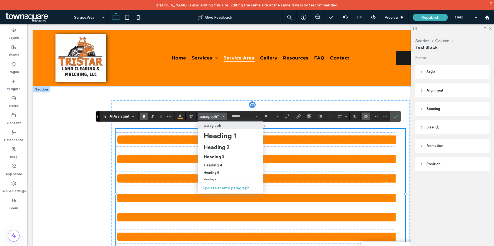
click at [215, 127] on p "paragraph" at bounding box center [212, 125] width 17 height 4
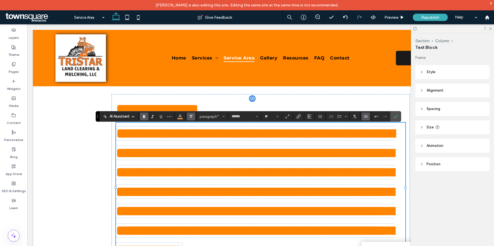
click at [193, 116] on label "Clear Format" at bounding box center [191, 116] width 8 height 8
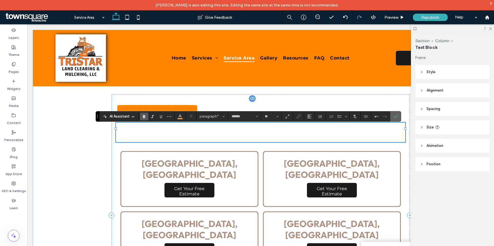
click at [395, 117] on icon "Confirm" at bounding box center [396, 116] width 4 height 4
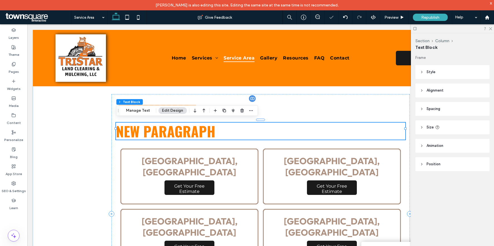
click at [188, 126] on p "New Paragraph" at bounding box center [260, 130] width 289 height 17
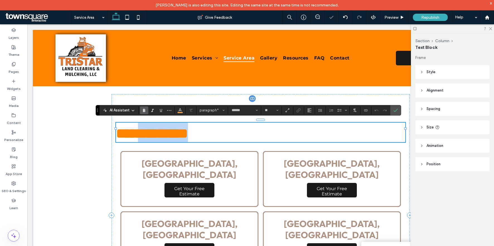
click at [188, 126] on span "**********" at bounding box center [152, 133] width 72 height 14
click at [192, 112] on use "Clear Format" at bounding box center [190, 110] width 3 height 3
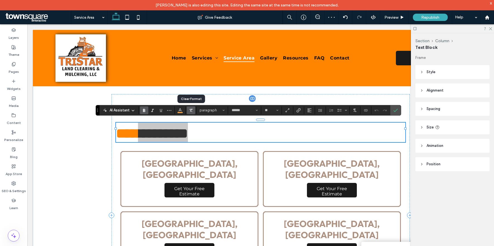
click at [192, 112] on use "Clear Format" at bounding box center [190, 110] width 3 height 3
click at [220, 111] on span "paragraph" at bounding box center [211, 110] width 22 height 4
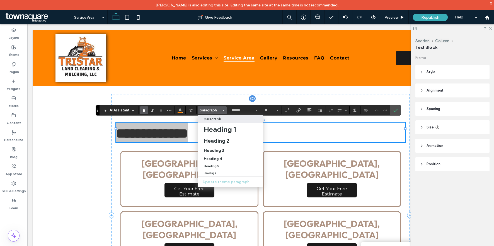
click at [214, 121] on p "paragraph" at bounding box center [212, 119] width 17 height 4
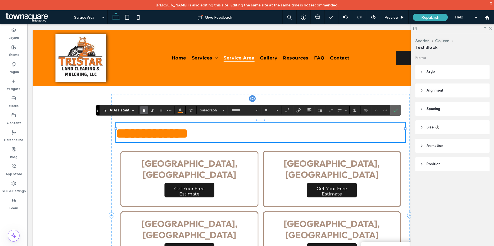
click at [395, 111] on icon "Confirm" at bounding box center [396, 110] width 4 height 4
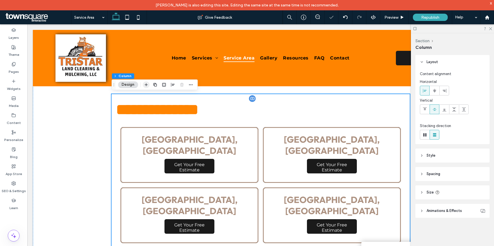
click at [146, 84] on use "button" at bounding box center [146, 84] width 3 height 3
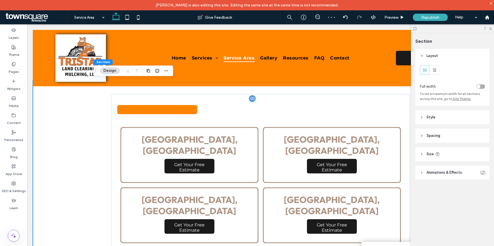
scroll to position [129, 0]
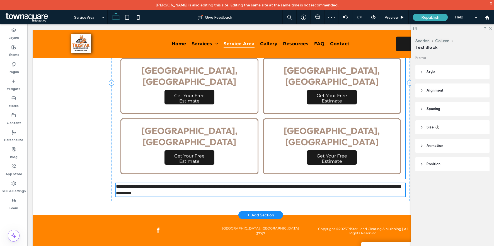
type input "**********"
type input "**"
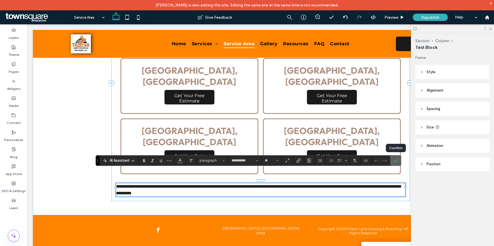
click at [396, 160] on icon "Confirm" at bounding box center [396, 160] width 4 height 4
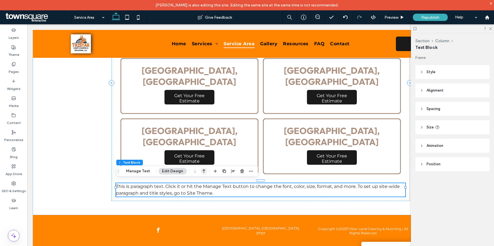
click at [204, 171] on icon "button" at bounding box center [204, 171] width 7 height 10
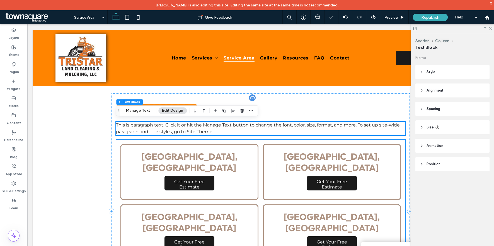
scroll to position [0, 0]
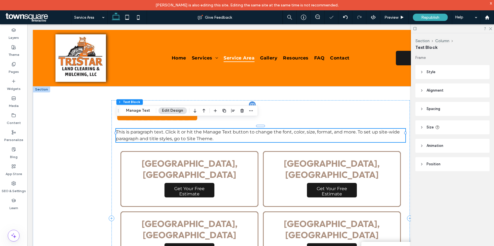
click at [196, 136] on span "This is paragraph text. Click it or hit the Manage Text button to change the fo…" at bounding box center [258, 135] width 284 height 12
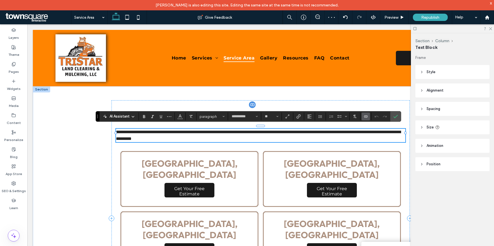
click at [367, 117] on use "Connect To Data" at bounding box center [365, 116] width 3 height 2
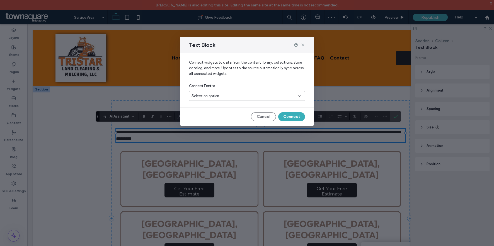
click at [274, 94] on div "Select an option" at bounding box center [244, 96] width 104 height 6
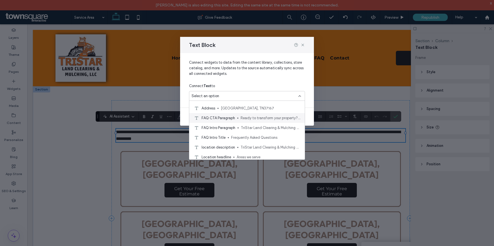
scroll to position [11, 0]
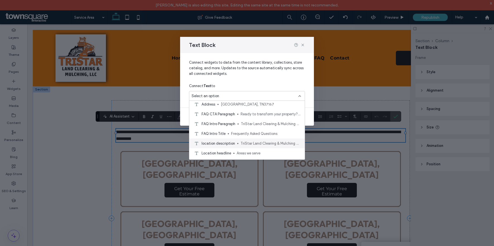
click at [252, 142] on span "TriStar Land Clearing & Mulching provides expert land clearing, excavation, and…" at bounding box center [271, 144] width 60 height 6
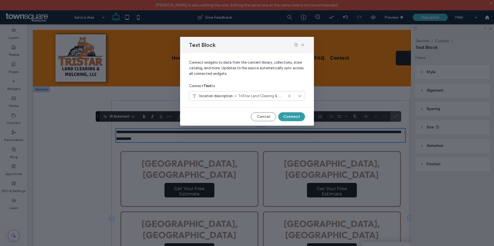
click at [298, 118] on button "Connect" at bounding box center [291, 116] width 27 height 9
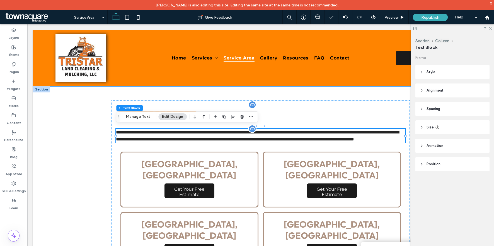
click at [96, 159] on div "**********" at bounding box center [260, 218] width 335 height 265
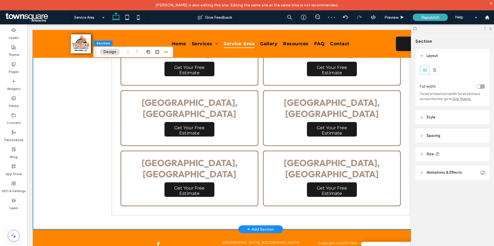
scroll to position [114, 0]
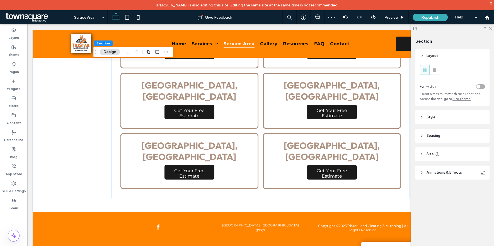
click at [415, 28] on icon at bounding box center [415, 29] width 4 height 4
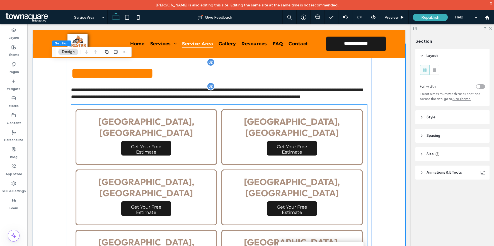
scroll to position [0, 0]
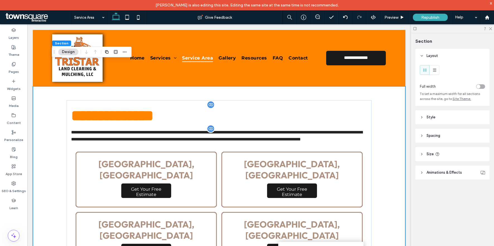
click at [58, 135] on div "**********" at bounding box center [219, 218] width 335 height 265
click at [75, 149] on div "**********" at bounding box center [219, 218] width 305 height 237
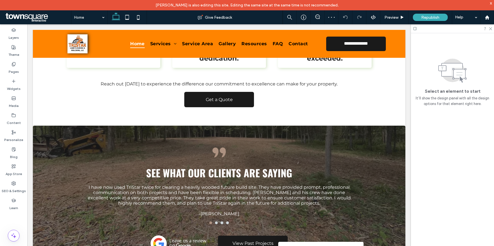
scroll to position [911, 0]
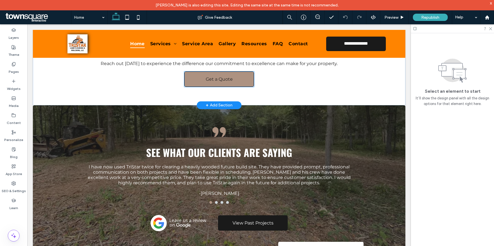
click at [212, 76] on span "Get a Quote" at bounding box center [219, 78] width 27 height 5
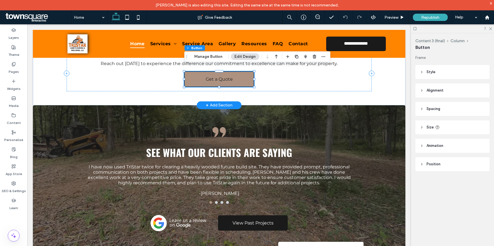
type input "**"
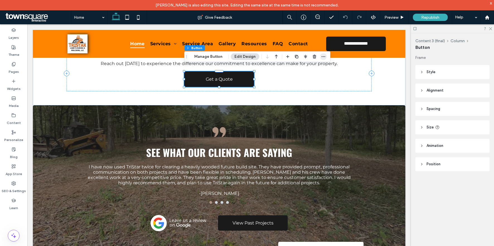
click at [322, 57] on icon "button" at bounding box center [323, 56] width 4 height 4
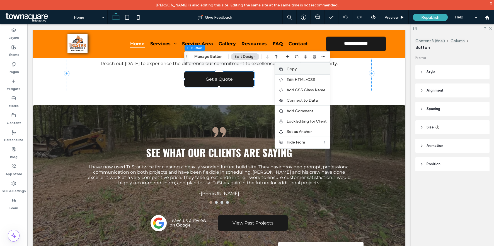
click at [292, 66] on div "Copy" at bounding box center [302, 69] width 55 height 11
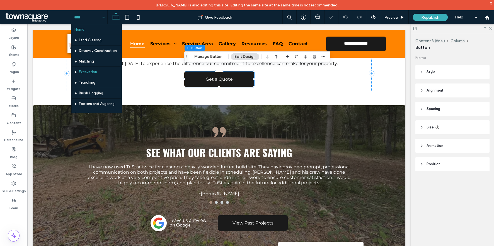
scroll to position [63, 0]
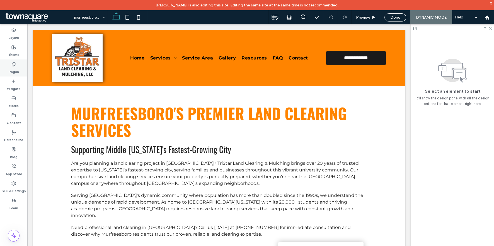
click at [12, 66] on label "Pages" at bounding box center [14, 70] width 10 height 8
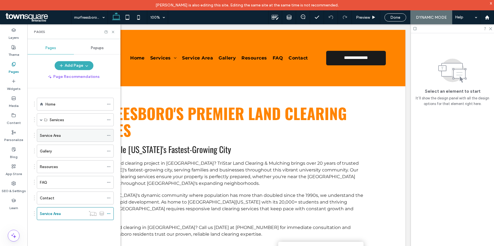
click at [55, 136] on label "Service Area" at bounding box center [50, 136] width 21 height 10
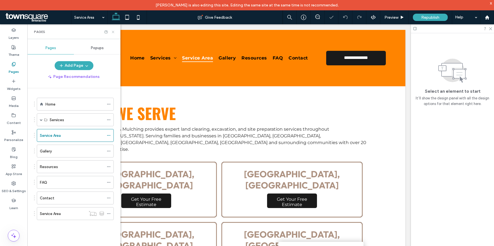
click at [113, 32] on icon at bounding box center [113, 32] width 4 height 4
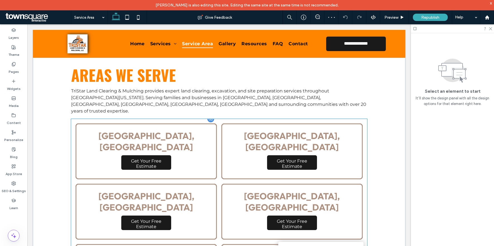
scroll to position [9, 0]
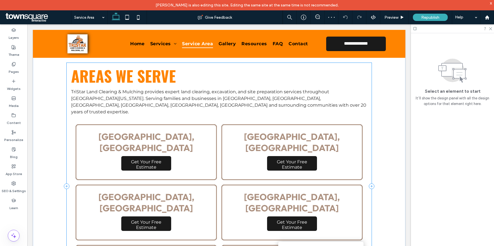
click at [229, 110] on div "Areas we serve TriStar Land Clearing & Mulching provides expert land clearing, …" at bounding box center [219, 186] width 305 height 247
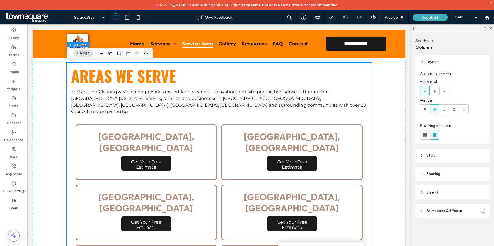
click at [144, 54] on icon "button" at bounding box center [146, 53] width 4 height 4
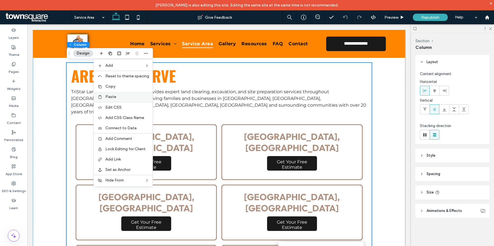
click at [114, 93] on div "Paste" at bounding box center [123, 97] width 59 height 10
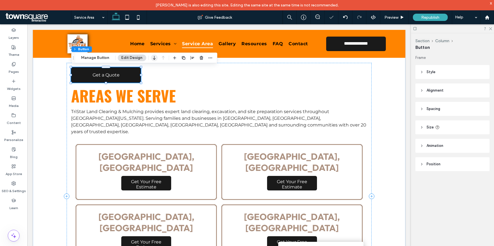
click at [155, 56] on icon "button" at bounding box center [154, 58] width 7 height 10
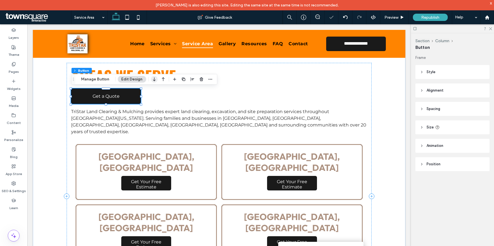
click at [154, 78] on icon "button" at bounding box center [154, 79] width 7 height 10
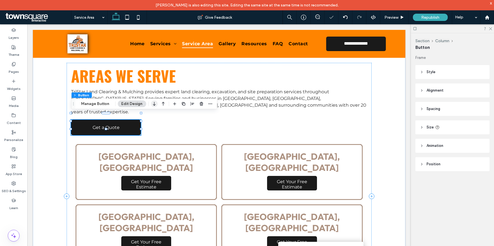
click at [153, 103] on use "button" at bounding box center [154, 104] width 3 height 4
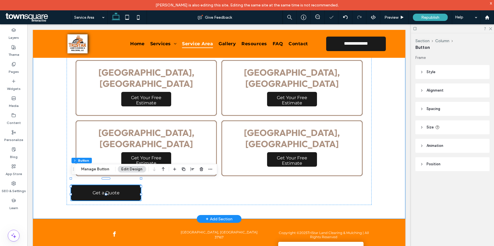
click at [375, 122] on div "Areas we serve TriStar Land Clearing & Mulching provides expert land clearing, …" at bounding box center [219, 71] width 335 height 295
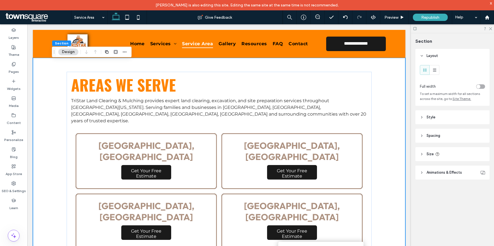
scroll to position [133, 0]
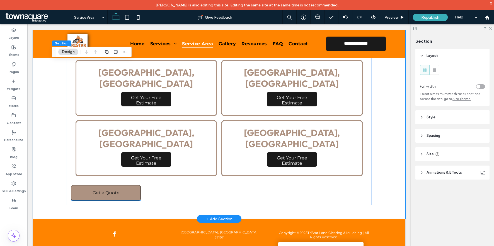
click at [79, 185] on link "Get a Quote" at bounding box center [106, 192] width 70 height 15
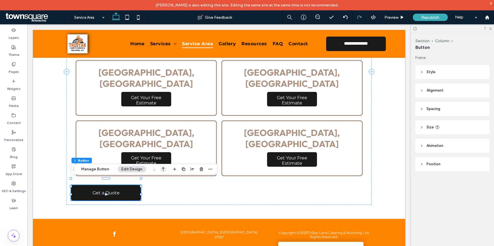
click at [160, 167] on icon "button" at bounding box center [163, 169] width 7 height 10
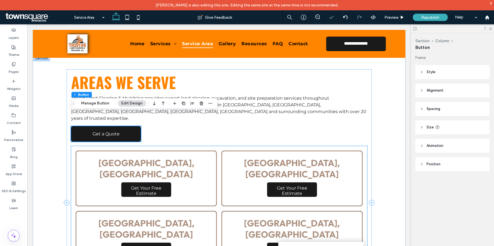
scroll to position [0, 0]
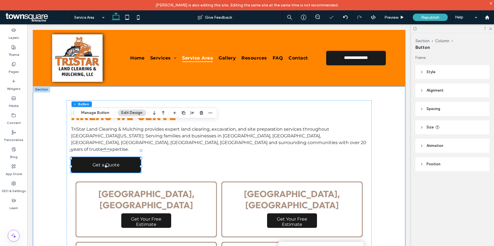
click at [378, 112] on div "Areas we serve TriStar Land Clearing & Mulching provides expert land clearing, …" at bounding box center [219, 233] width 335 height 295
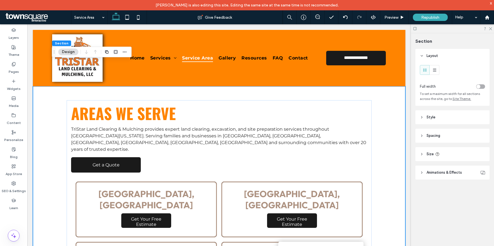
click at [55, 130] on div "Areas we serve TriStar Land Clearing & Mulching provides expert land clearing, …" at bounding box center [219, 233] width 335 height 295
click at [125, 51] on icon "button" at bounding box center [124, 52] width 4 height 4
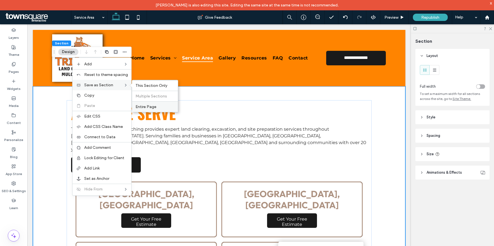
click at [153, 107] on span "Entire Page" at bounding box center [146, 106] width 21 height 5
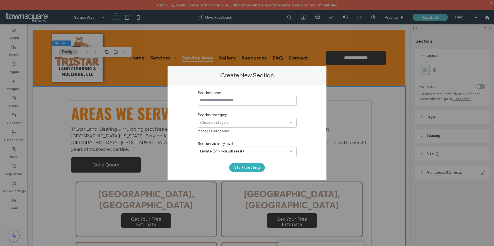
click at [235, 101] on input at bounding box center [247, 101] width 99 height 10
type input "**********"
click at [237, 123] on div "Choose category" at bounding box center [245, 123] width 90 height 6
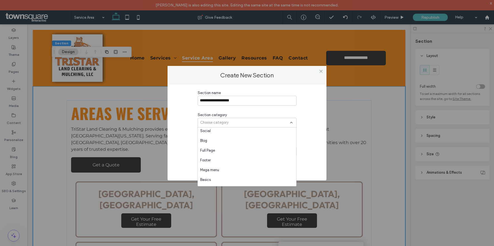
scroll to position [287, 0]
click at [228, 147] on div "Full Page" at bounding box center [247, 148] width 99 height 10
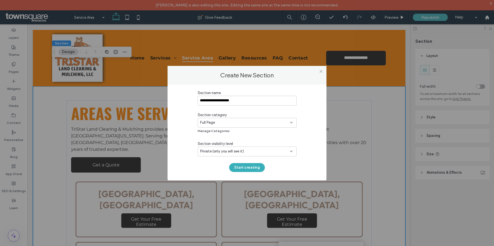
click at [228, 150] on span "Private (only you will see it)" at bounding box center [222, 151] width 44 height 6
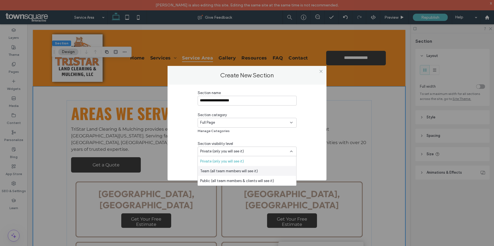
click at [228, 170] on span "Team (all team members will see it)" at bounding box center [229, 171] width 58 height 6
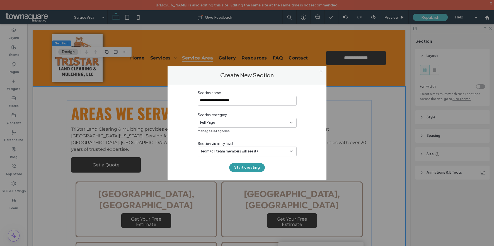
click at [256, 166] on button "Start creating" at bounding box center [247, 167] width 36 height 9
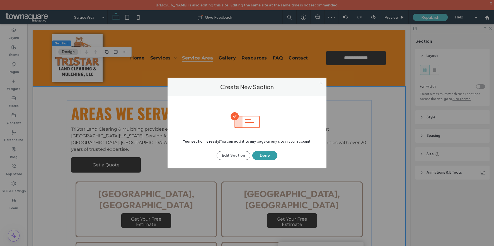
click at [267, 154] on button "Done" at bounding box center [265, 155] width 25 height 9
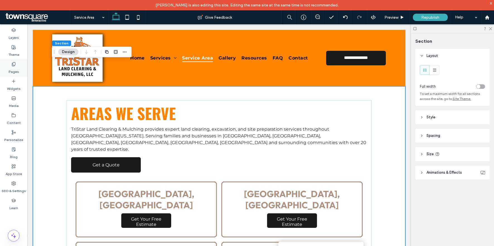
click at [12, 70] on label "Pages" at bounding box center [14, 70] width 10 height 8
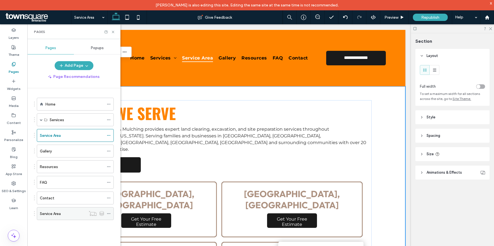
click at [109, 214] on icon at bounding box center [109, 214] width 4 height 4
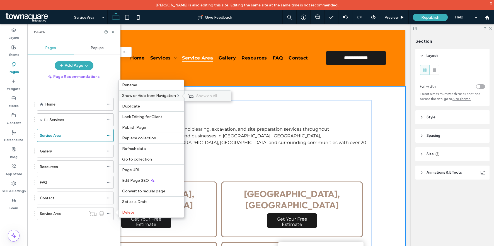
click at [205, 96] on span "Show on All" at bounding box center [206, 95] width 21 height 5
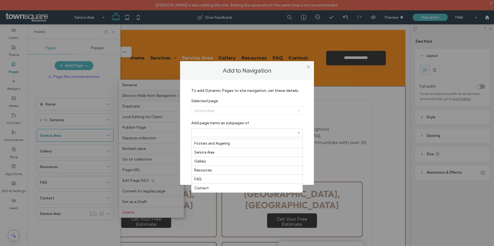
scroll to position [73, 0]
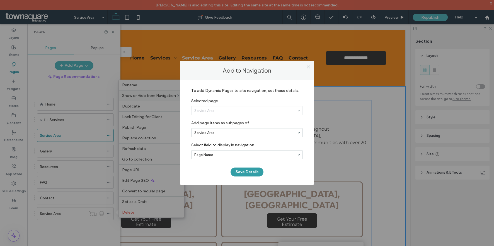
click at [244, 170] on button "Save Details" at bounding box center [247, 171] width 33 height 9
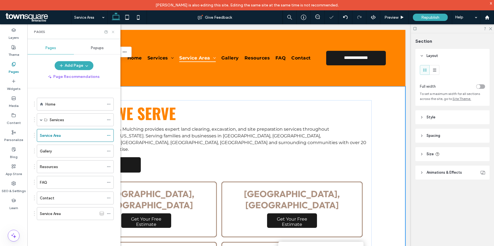
click at [112, 32] on use at bounding box center [113, 32] width 2 height 2
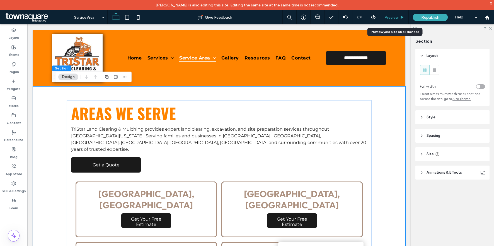
click at [386, 17] on span "Preview" at bounding box center [392, 17] width 14 height 5
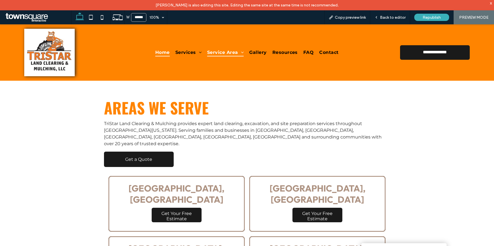
click at [158, 52] on span "Home" at bounding box center [162, 52] width 15 height 8
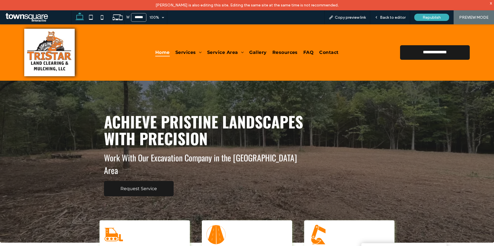
click at [222, 53] on span "Service Area" at bounding box center [225, 52] width 37 height 8
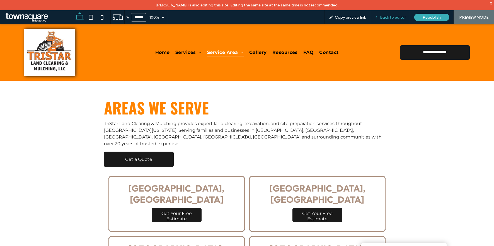
click at [400, 15] on span "Back to editor" at bounding box center [393, 17] width 26 height 5
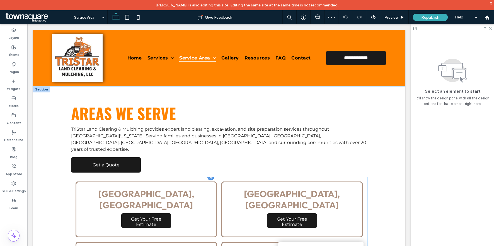
click at [185, 193] on link at bounding box center [146, 209] width 141 height 56
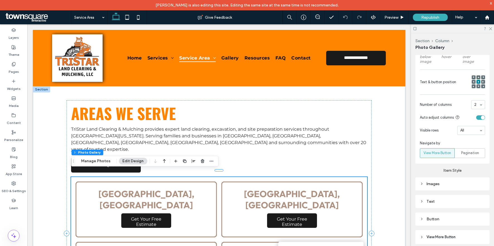
scroll to position [237, 0]
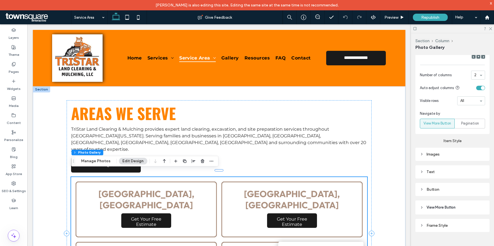
click at [438, 193] on div "Button" at bounding box center [453, 189] width 74 height 13
click at [436, 188] on div "Button" at bounding box center [452, 189] width 65 height 5
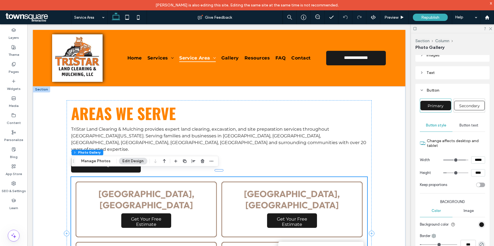
scroll to position [337, 0]
click at [475, 160] on input "*****" at bounding box center [479, 158] width 14 height 7
type input "*****"
type input "***"
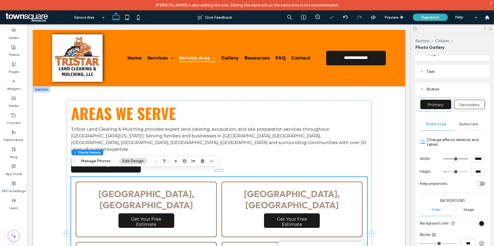
click at [475, 158] on input "*****" at bounding box center [479, 158] width 14 height 7
click at [477, 158] on input "*****" at bounding box center [479, 158] width 14 height 7
type input "*****"
click at [396, 164] on div "Areas we serve TriStar Land Clearing & Mulching provides expert land clearing, …" at bounding box center [219, 233] width 373 height 295
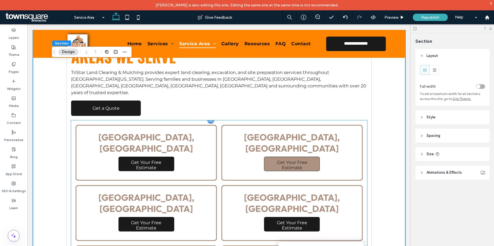
scroll to position [45, 0]
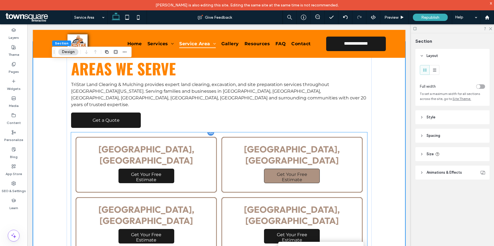
click at [271, 138] on link at bounding box center [292, 165] width 141 height 56
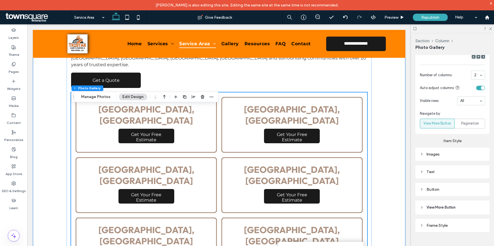
scroll to position [93, 0]
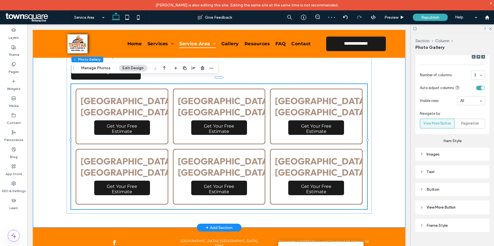
click at [376, 140] on div "Areas we serve TriStar Land Clearing & Mulching provides expert land clearing, …" at bounding box center [219, 110] width 335 height 234
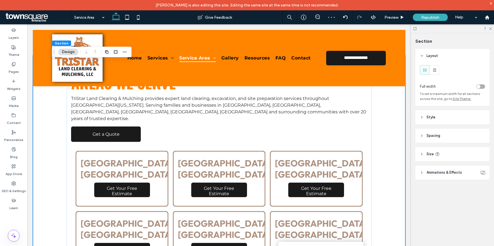
scroll to position [0, 0]
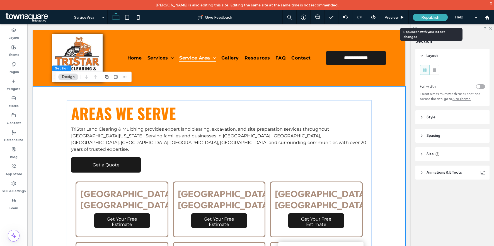
click at [425, 20] on div "Republish" at bounding box center [430, 17] width 35 height 7
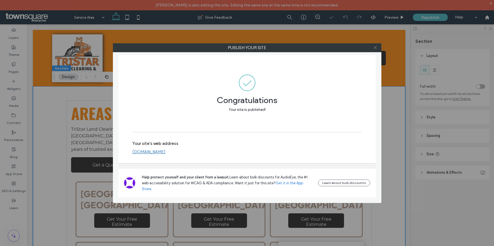
click at [377, 47] on icon at bounding box center [376, 47] width 4 height 4
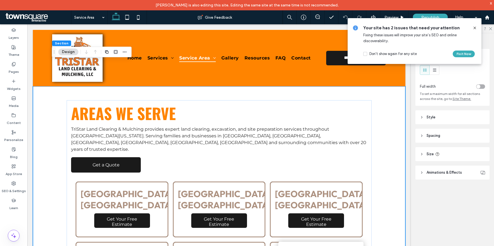
click at [474, 28] on icon at bounding box center [475, 28] width 4 height 4
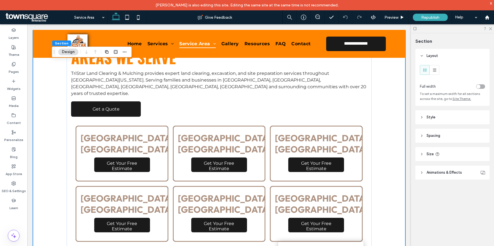
scroll to position [56, 0]
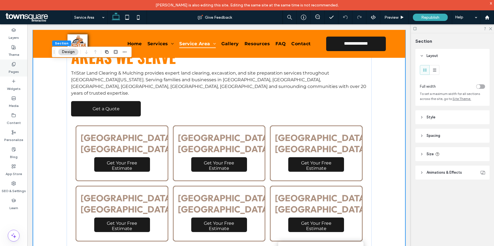
click at [15, 70] on label "Pages" at bounding box center [14, 70] width 10 height 8
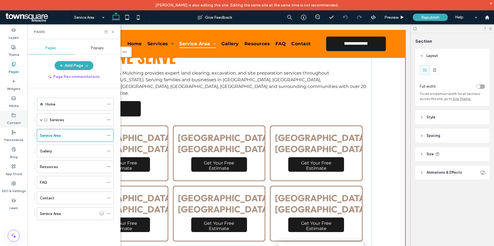
click at [18, 120] on label "Content" at bounding box center [14, 121] width 14 height 8
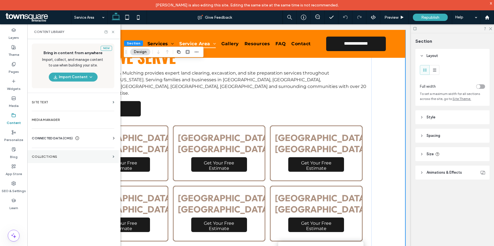
click at [55, 156] on label "Collections" at bounding box center [71, 157] width 79 height 4
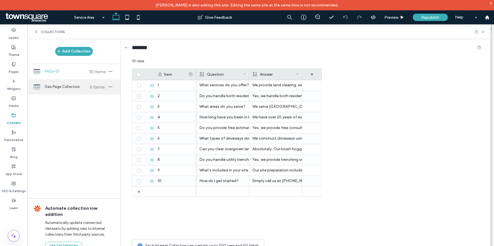
click at [75, 85] on span "Geo Page Collection" at bounding box center [66, 87] width 42 height 6
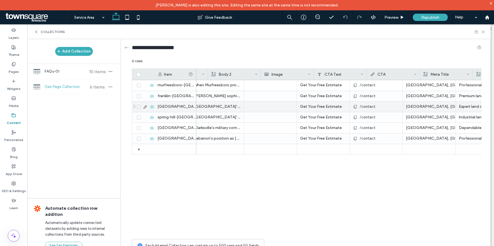
scroll to position [0, 237]
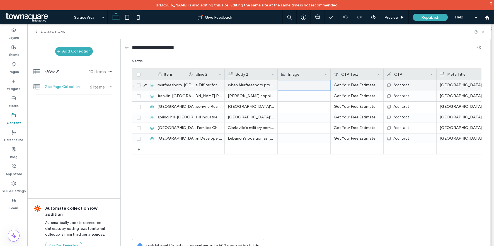
click at [296, 85] on div at bounding box center [304, 85] width 46 height 10
click at [293, 87] on div at bounding box center [304, 85] width 46 height 10
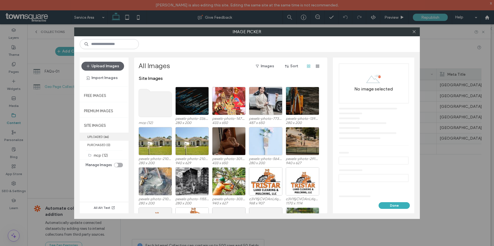
click at [102, 137] on label "UPLOADED ( 66 )" at bounding box center [104, 137] width 49 height 8
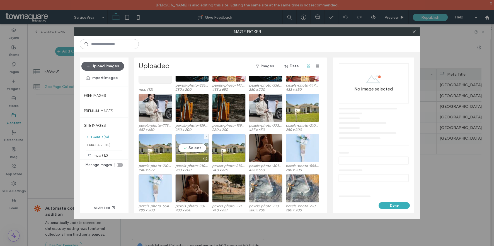
scroll to position [0, 0]
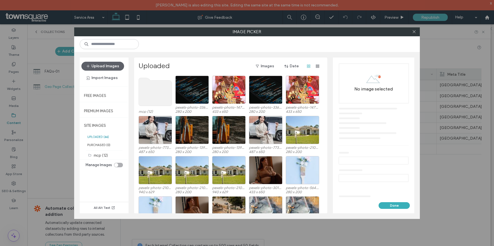
click at [160, 85] on use at bounding box center [155, 92] width 33 height 28
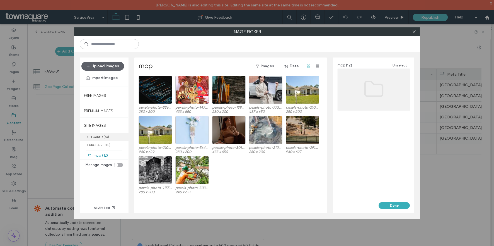
click at [98, 136] on label "UPLOADED ( 66 )" at bounding box center [104, 137] width 49 height 8
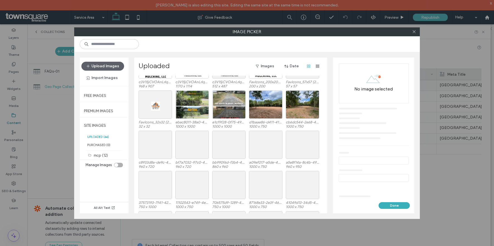
scroll to position [227, 0]
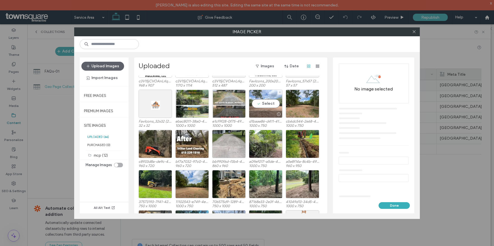
click at [264, 102] on div "Select" at bounding box center [265, 104] width 33 height 28
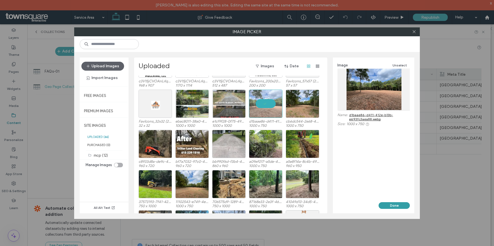
click at [390, 204] on button "Done" at bounding box center [394, 205] width 31 height 7
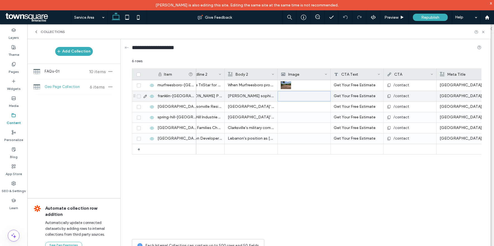
click at [291, 96] on div at bounding box center [304, 96] width 46 height 10
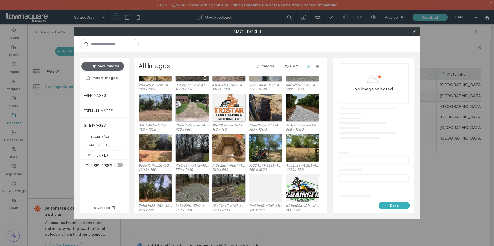
scroll to position [275, 0]
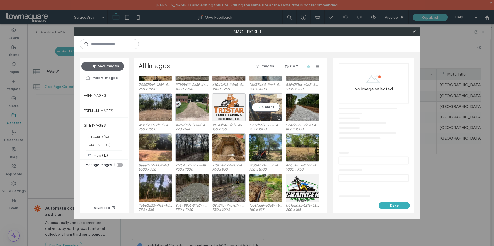
click at [263, 110] on div "Select" at bounding box center [265, 107] width 33 height 28
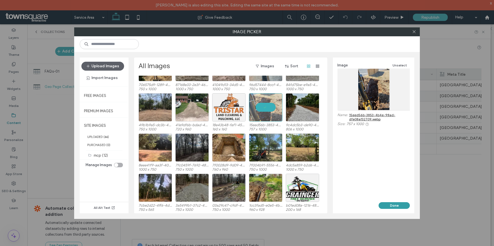
click at [390, 207] on button "Done" at bounding box center [394, 205] width 31 height 7
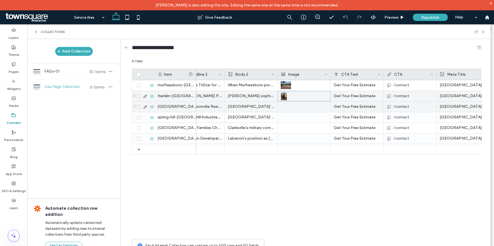
click at [294, 108] on div at bounding box center [304, 107] width 47 height 10
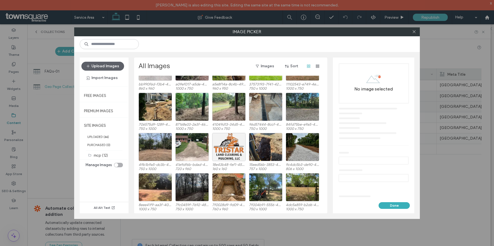
scroll to position [241, 0]
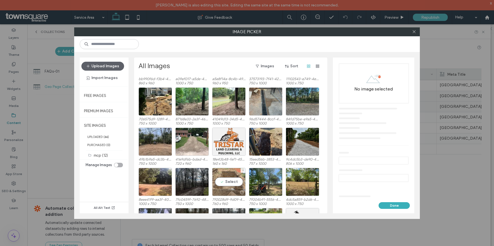
click at [234, 180] on div "Select" at bounding box center [228, 182] width 33 height 28
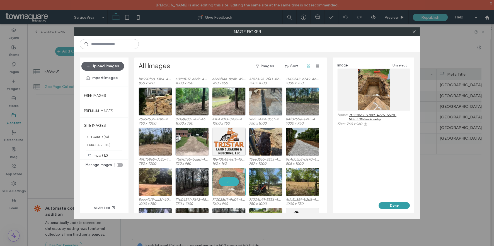
click at [397, 206] on button "Done" at bounding box center [394, 205] width 31 height 7
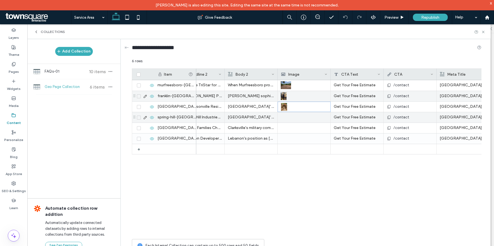
click at [284, 116] on div at bounding box center [304, 117] width 47 height 10
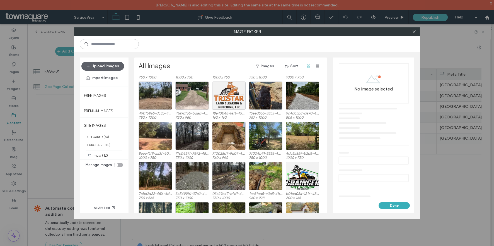
scroll to position [294, 0]
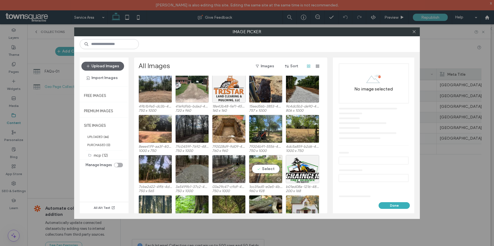
click at [260, 168] on div "Select" at bounding box center [265, 169] width 33 height 28
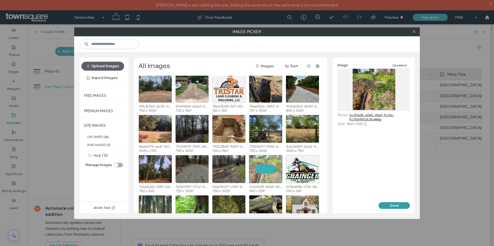
click at [399, 205] on button "Done" at bounding box center [394, 205] width 31 height 7
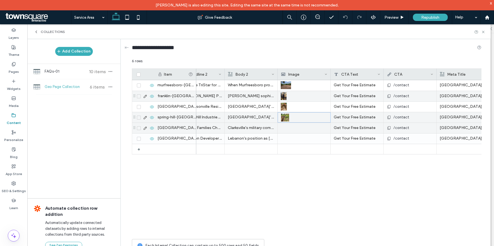
click at [297, 126] on div at bounding box center [304, 128] width 47 height 10
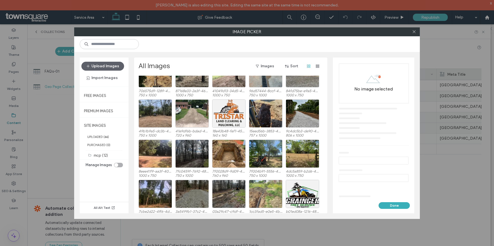
scroll to position [264, 0]
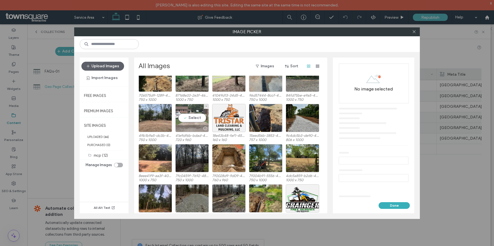
click at [188, 123] on div "Select" at bounding box center [192, 118] width 33 height 28
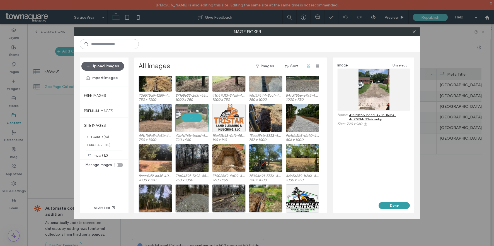
click at [393, 205] on button "Done" at bounding box center [394, 205] width 31 height 7
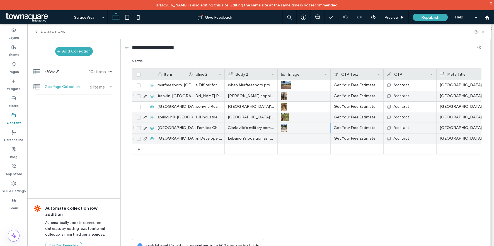
click at [284, 137] on div at bounding box center [304, 138] width 47 height 10
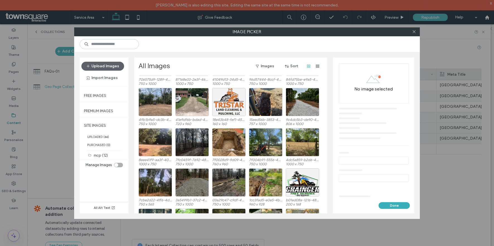
scroll to position [281, 0]
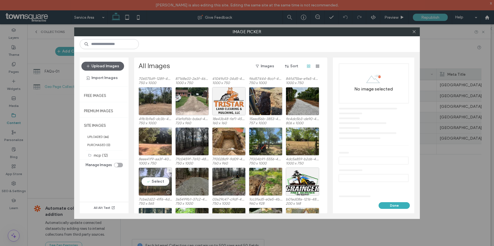
click at [158, 180] on div "Select" at bounding box center [155, 181] width 33 height 28
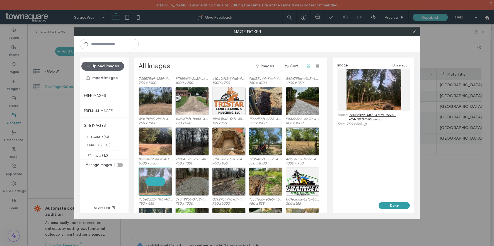
click at [396, 206] on button "Done" at bounding box center [394, 205] width 31 height 7
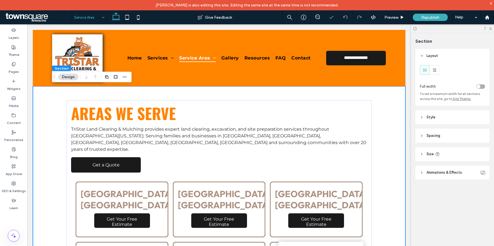
scroll to position [0, 0]
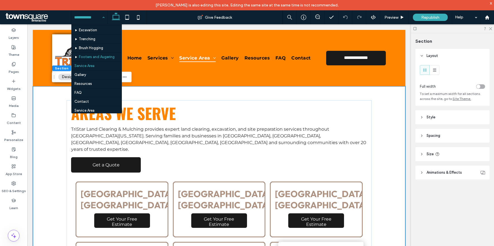
scroll to position [44, 0]
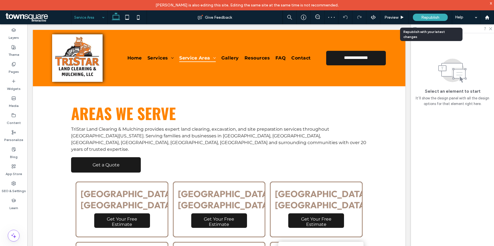
click at [421, 19] on div "Republish" at bounding box center [430, 17] width 35 height 7
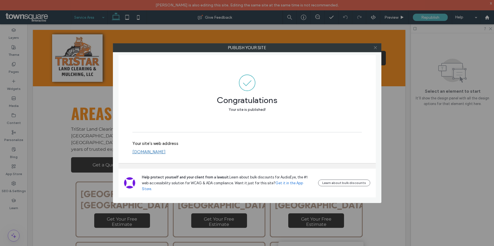
click at [375, 50] on span at bounding box center [376, 48] width 4 height 8
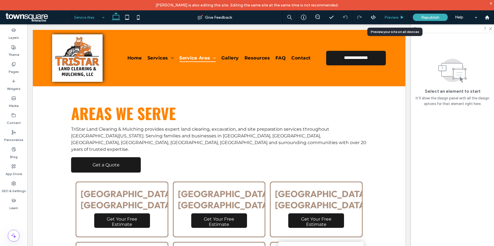
click at [396, 18] on span "Preview" at bounding box center [392, 17] width 14 height 5
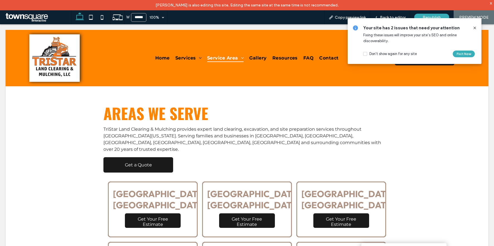
click at [475, 30] on icon at bounding box center [475, 28] width 4 height 4
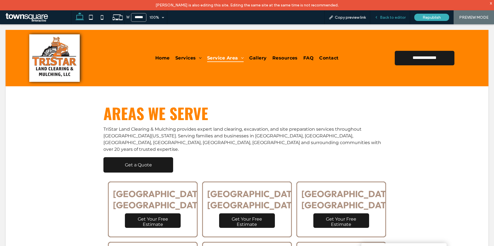
click at [391, 16] on span "Back to editor" at bounding box center [393, 17] width 26 height 5
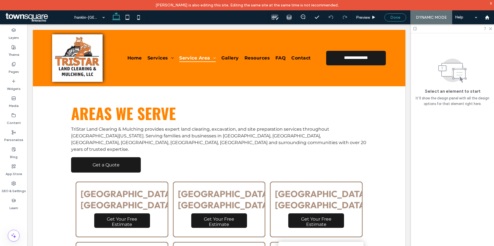
click at [402, 17] on div "Done" at bounding box center [395, 17] width 21 height 5
click at [96, 20] on input at bounding box center [88, 17] width 28 height 14
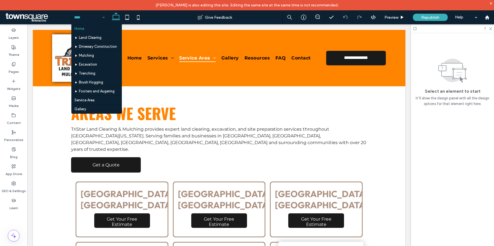
click at [104, 20] on div "Home Land Clearing Driveway Construction Mulching Excavation Trenching Brush Ho…" at bounding box center [89, 17] width 36 height 14
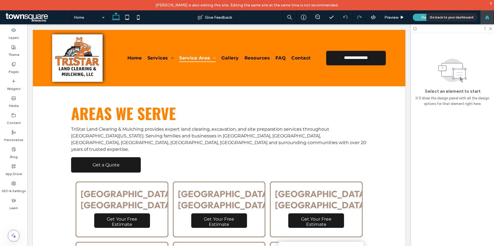
click at [489, 20] on div at bounding box center [488, 17] width 14 height 14
